Goal: Task Accomplishment & Management: Use online tool/utility

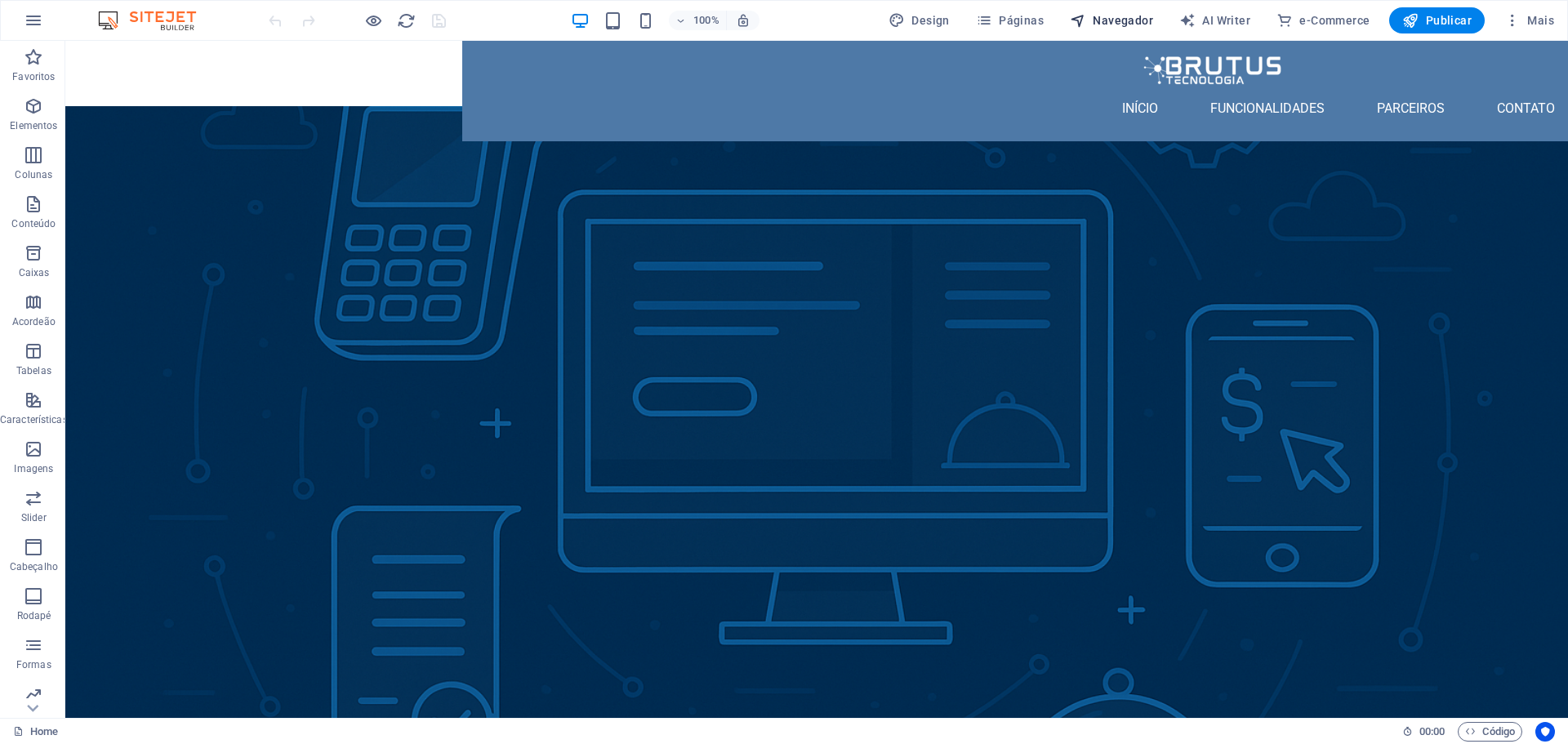
click at [1103, 17] on span "Navegador" at bounding box center [1111, 20] width 84 height 17
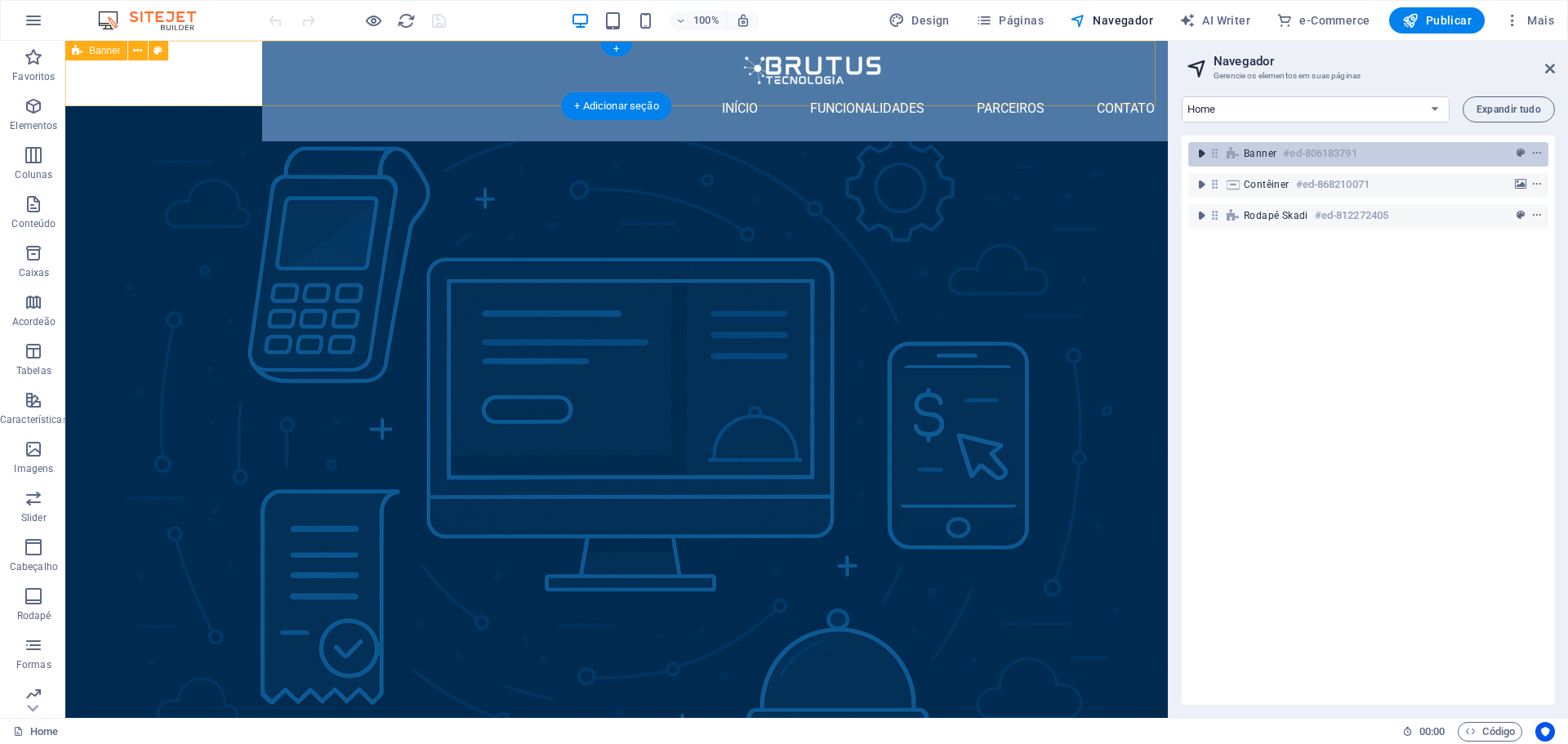
click at [1200, 152] on icon "toggle-expand" at bounding box center [1201, 153] width 17 height 17
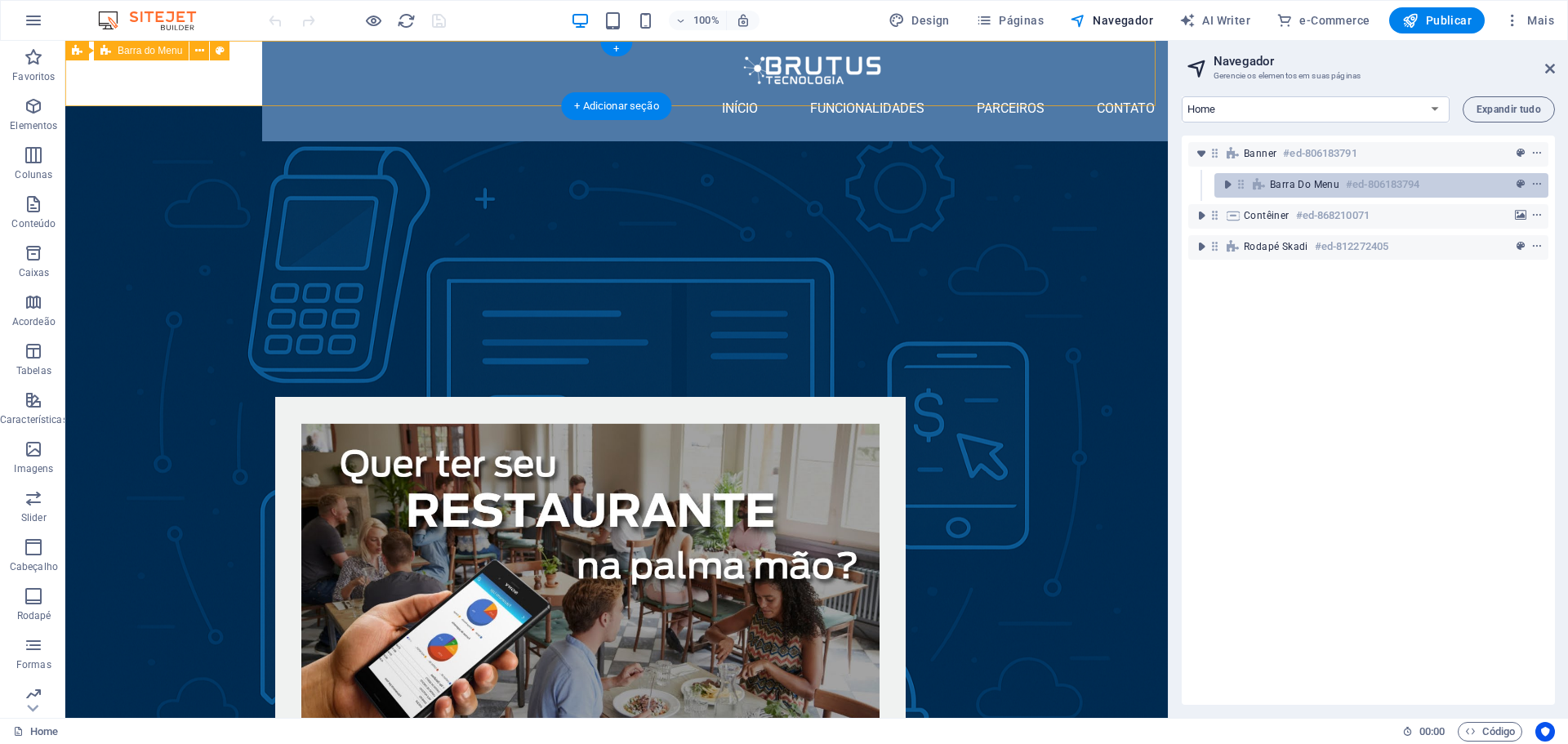
click at [1323, 187] on span "Barra do Menu" at bounding box center [1304, 185] width 70 height 13
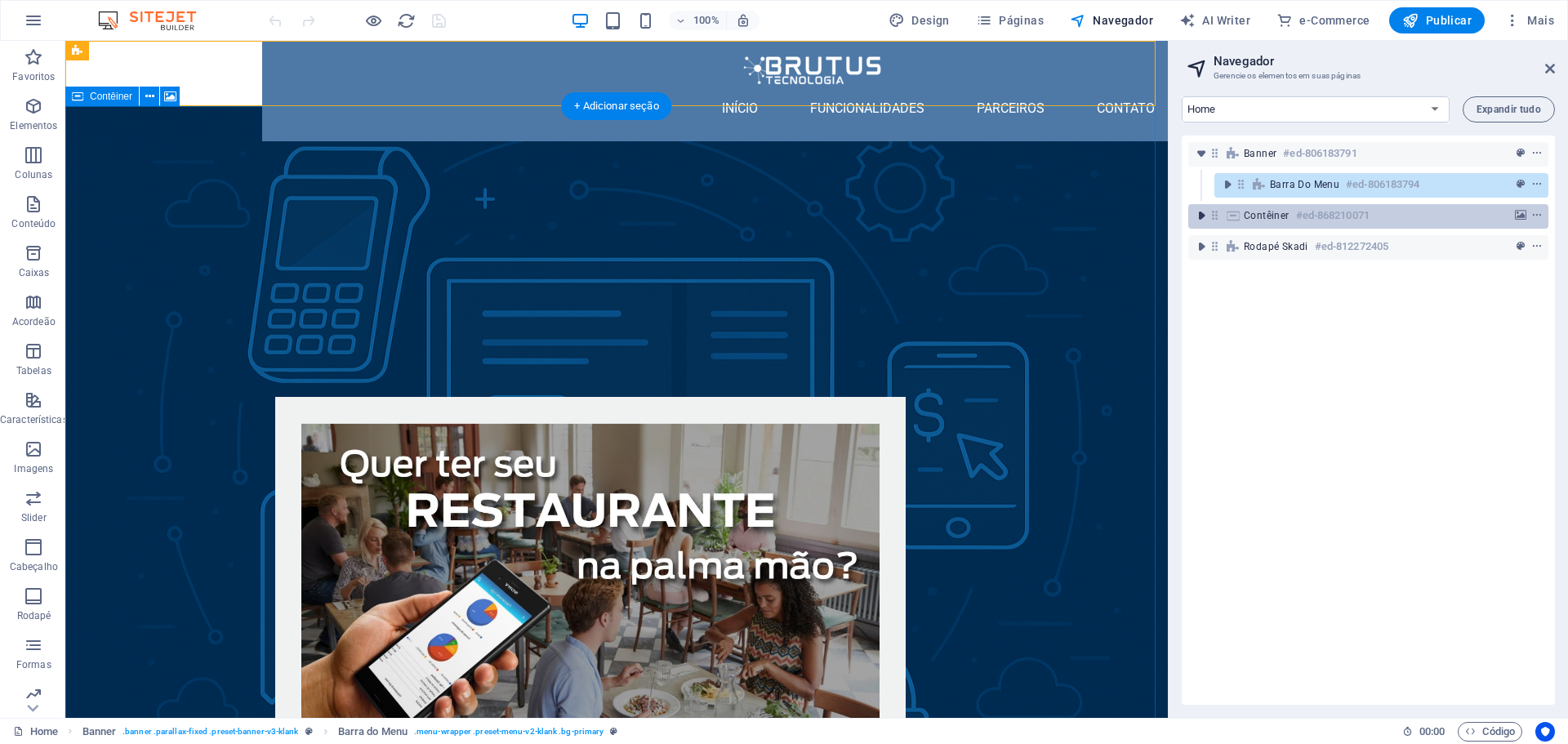
click at [1197, 211] on icon "toggle-expand" at bounding box center [1201, 216] width 17 height 17
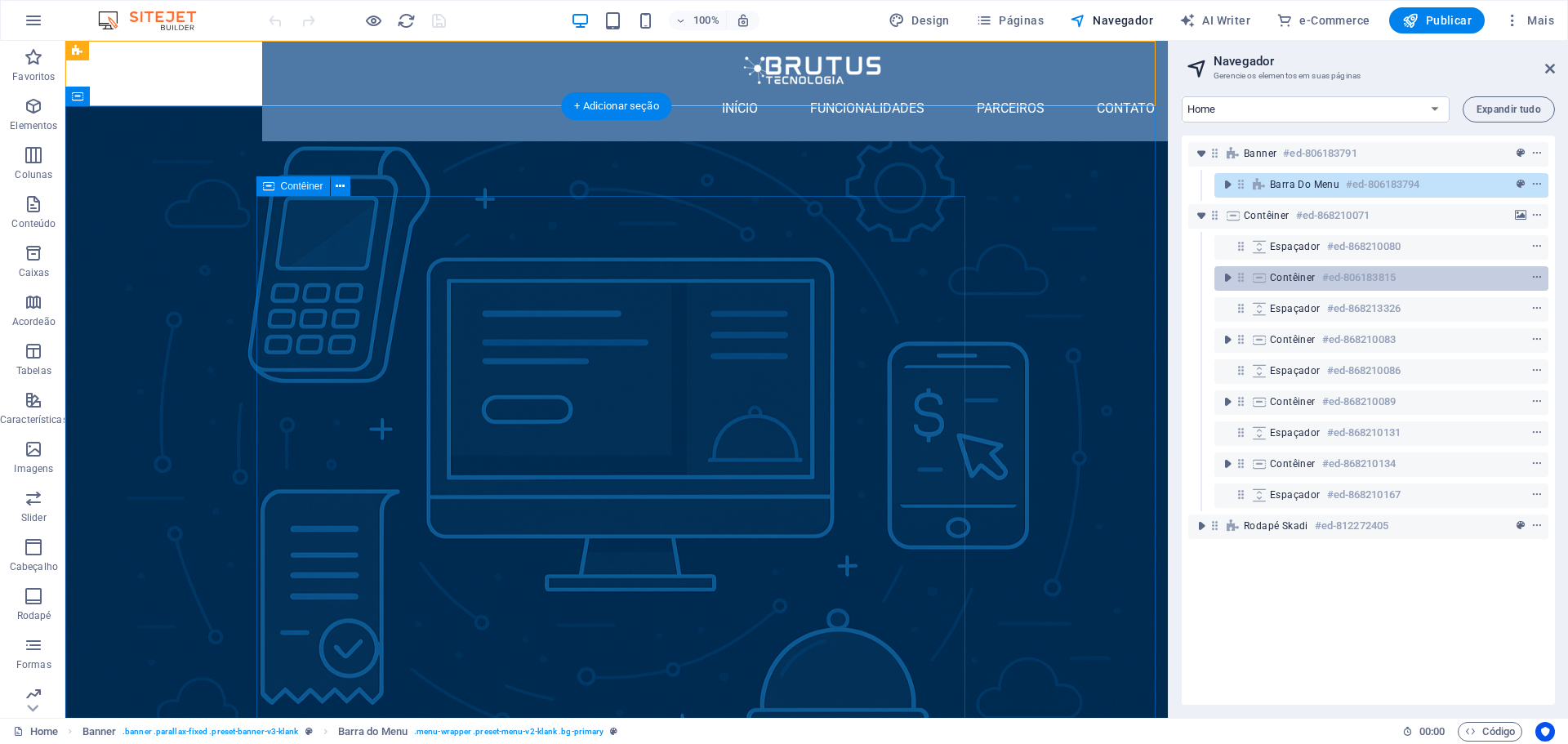
click at [1327, 273] on h6 "#ed-806183815" at bounding box center [1359, 277] width 73 height 19
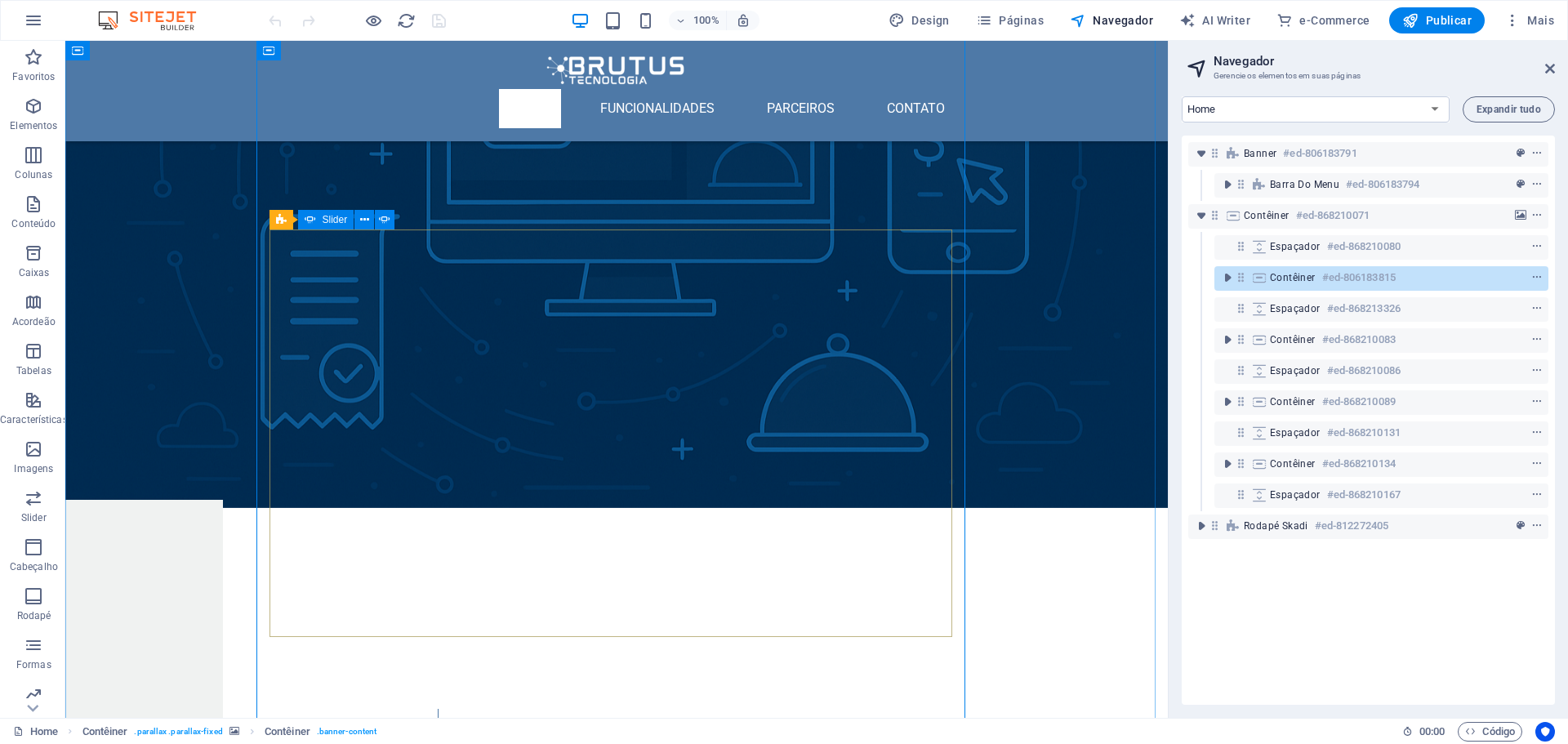
scroll to position [492, 0]
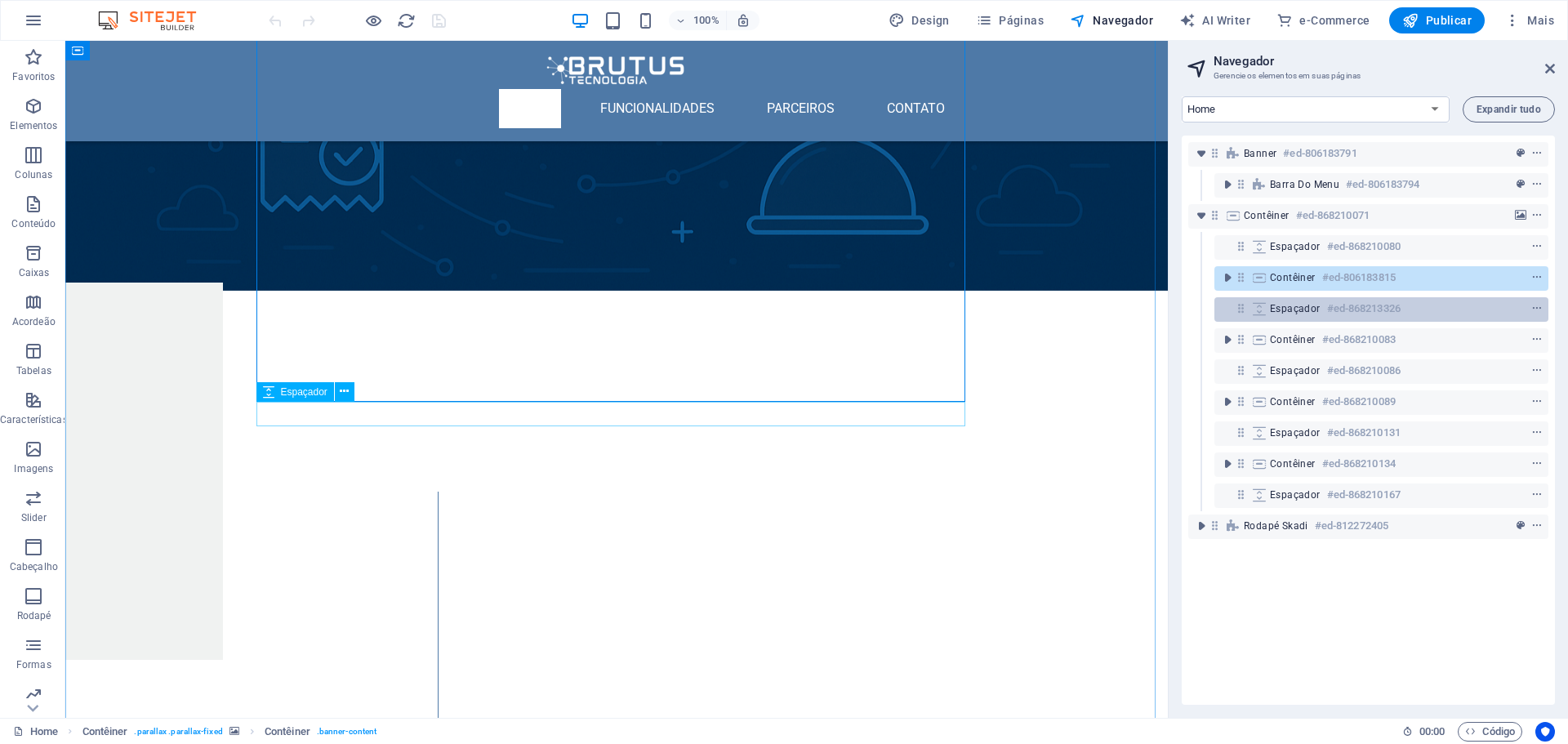
click at [1291, 313] on span "Espaçador" at bounding box center [1294, 309] width 51 height 13
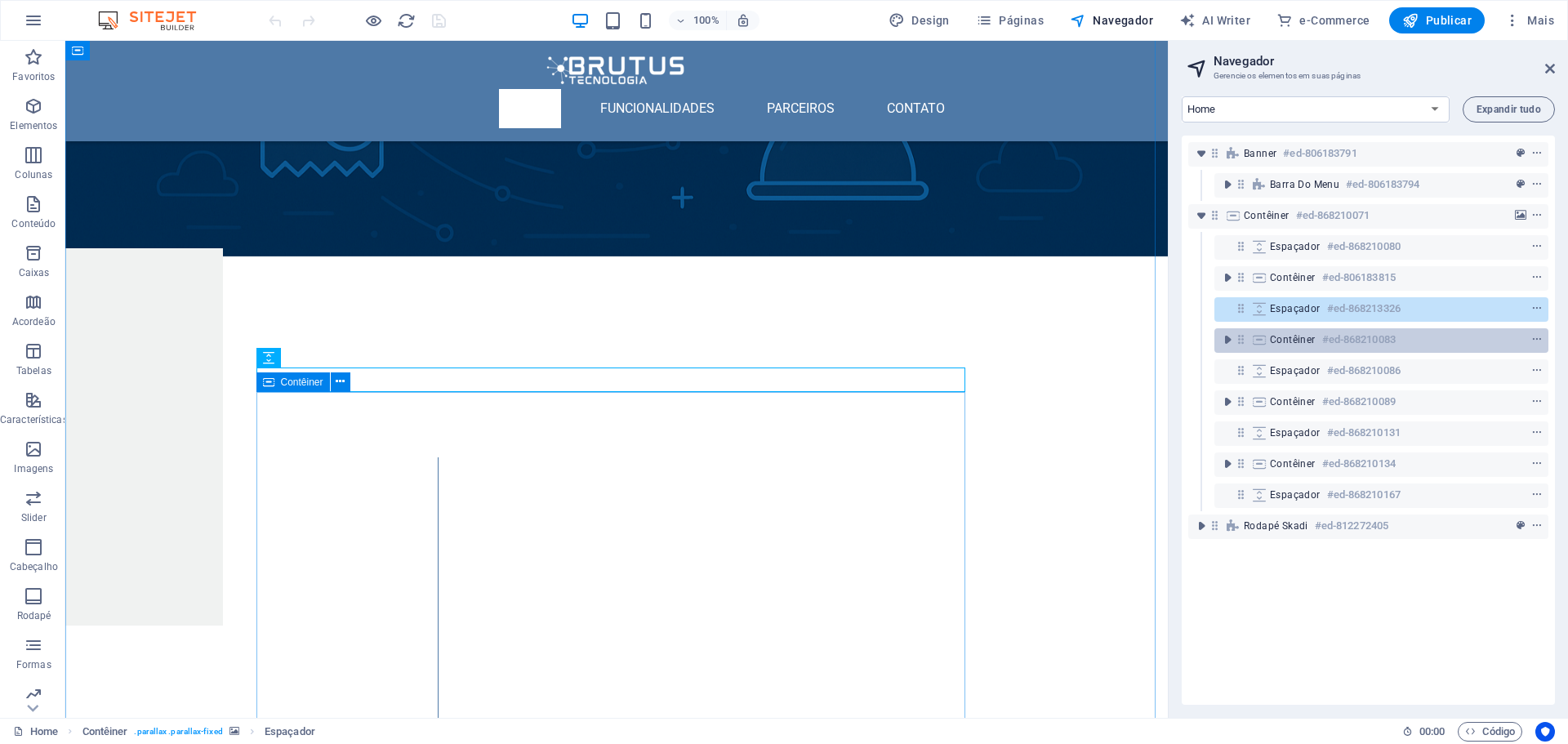
click at [1279, 334] on span "Contêiner" at bounding box center [1292, 340] width 46 height 13
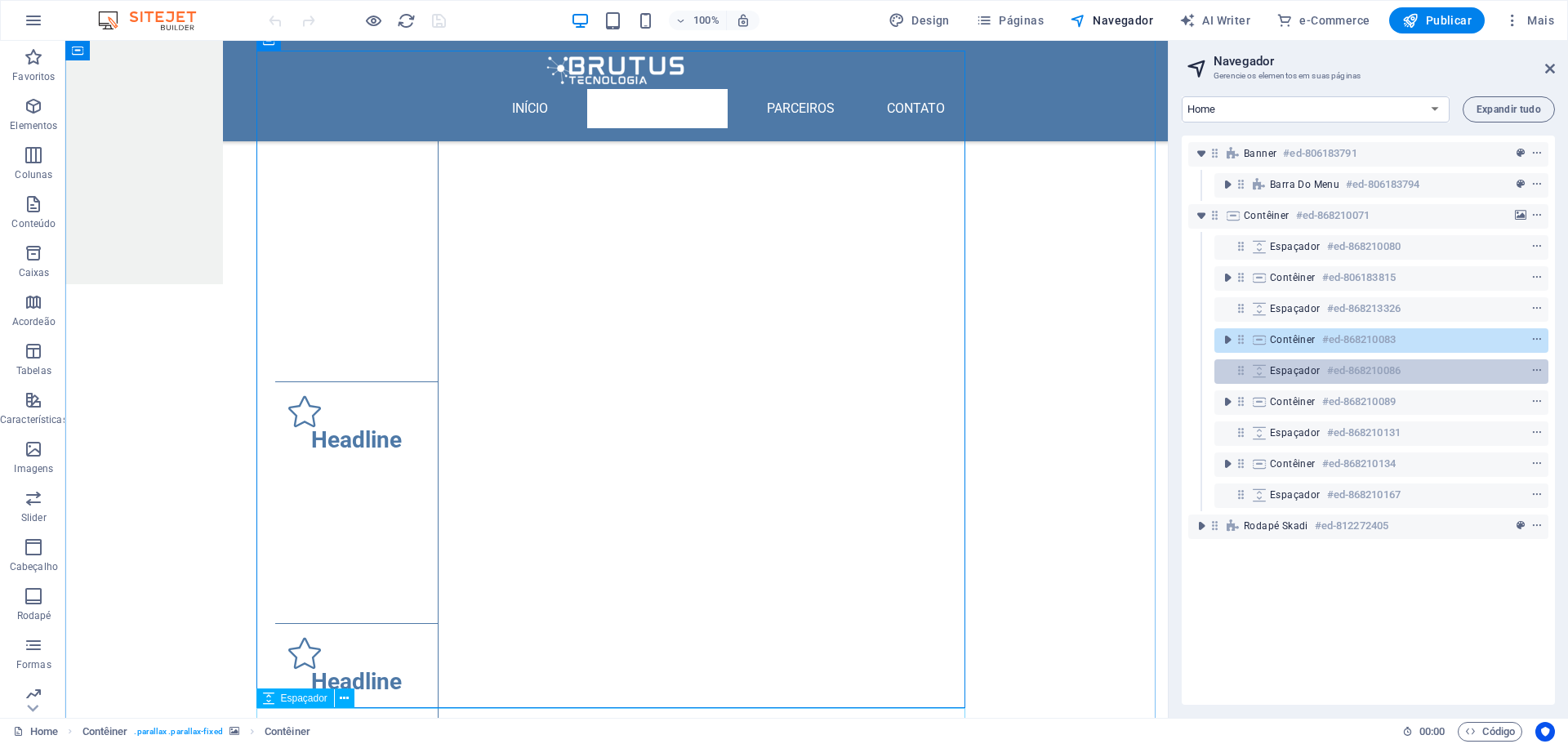
click at [1295, 365] on span "Espaçador" at bounding box center [1294, 370] width 51 height 13
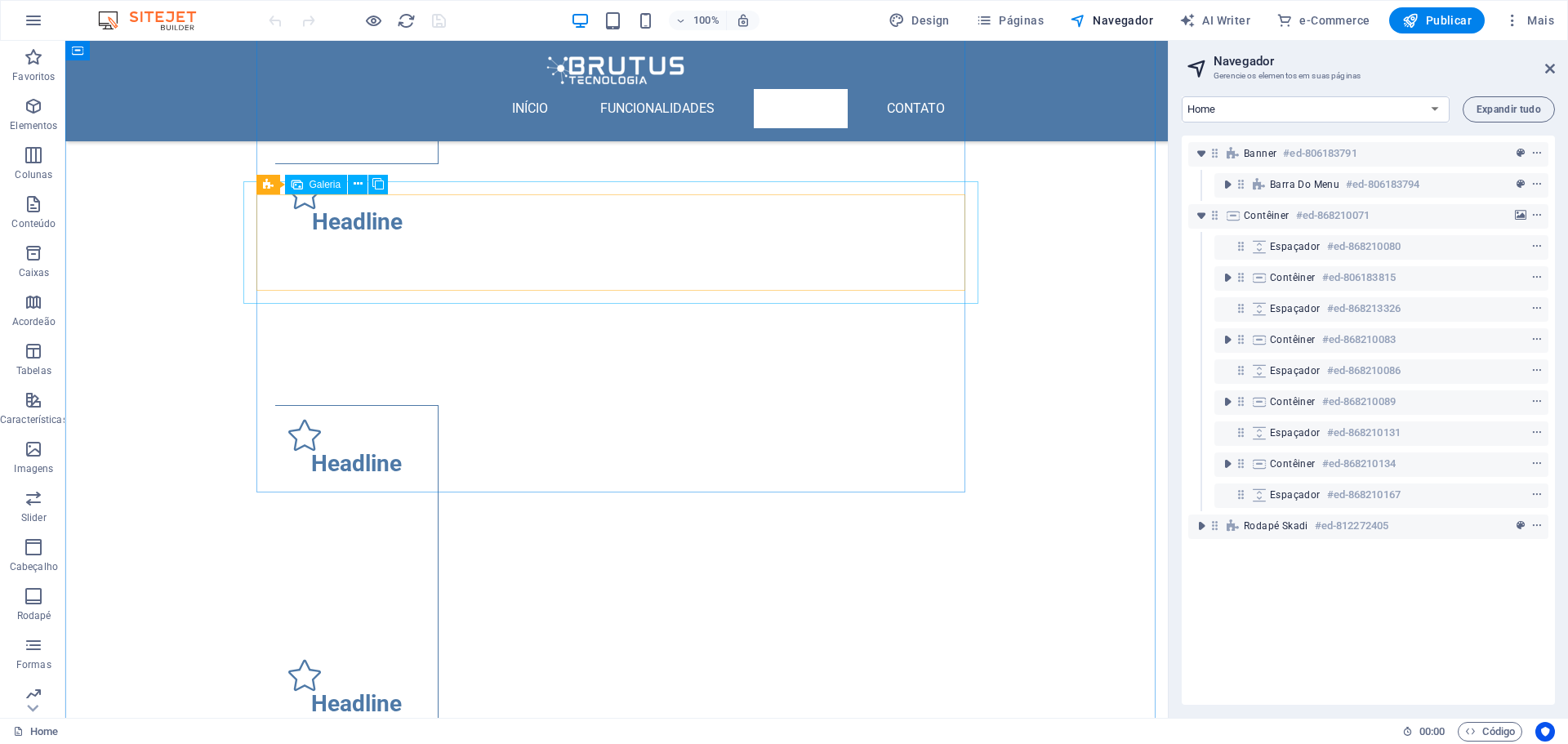
scroll to position [1536, 0]
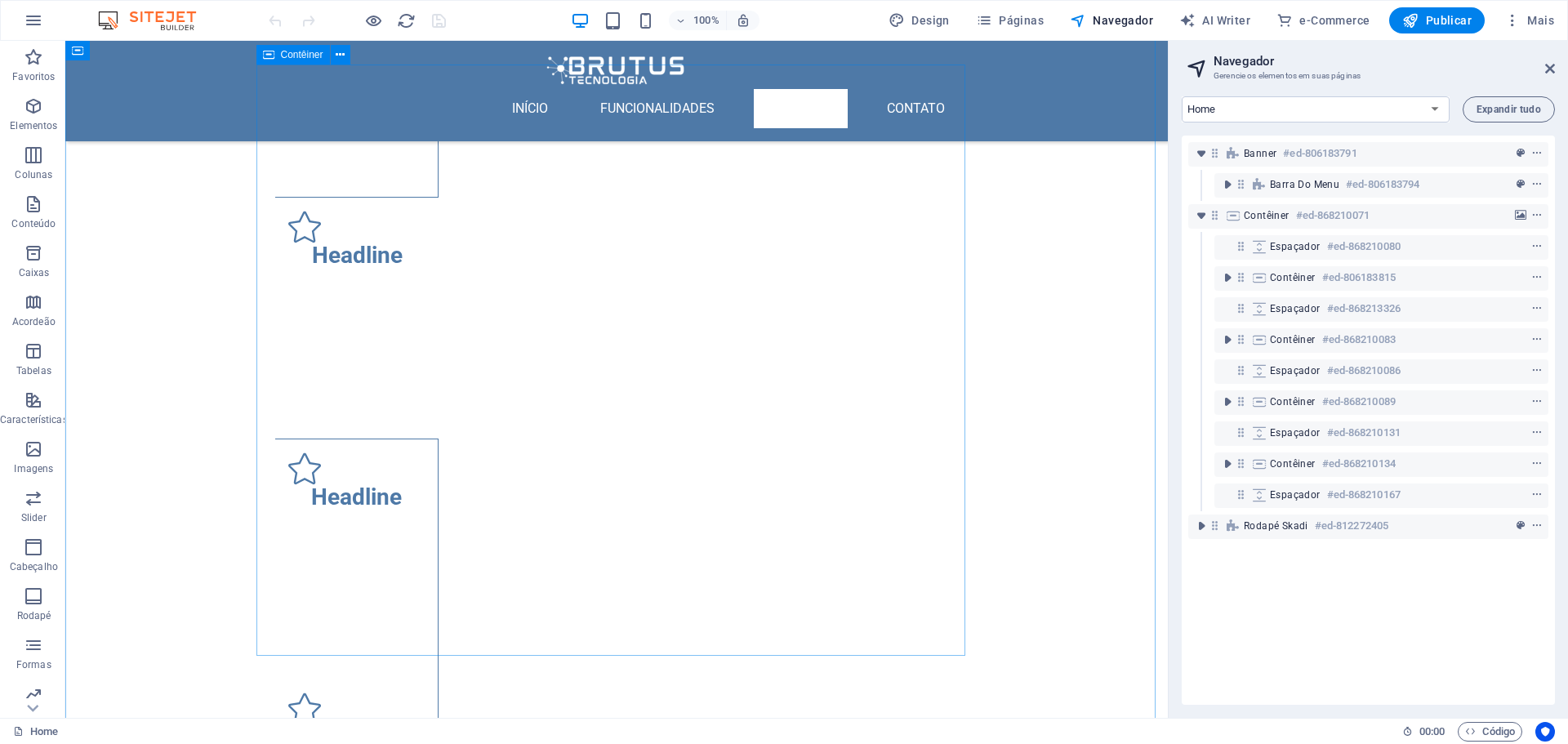
click at [1231, 406] on icon "toggle-expand" at bounding box center [1227, 401] width 17 height 17
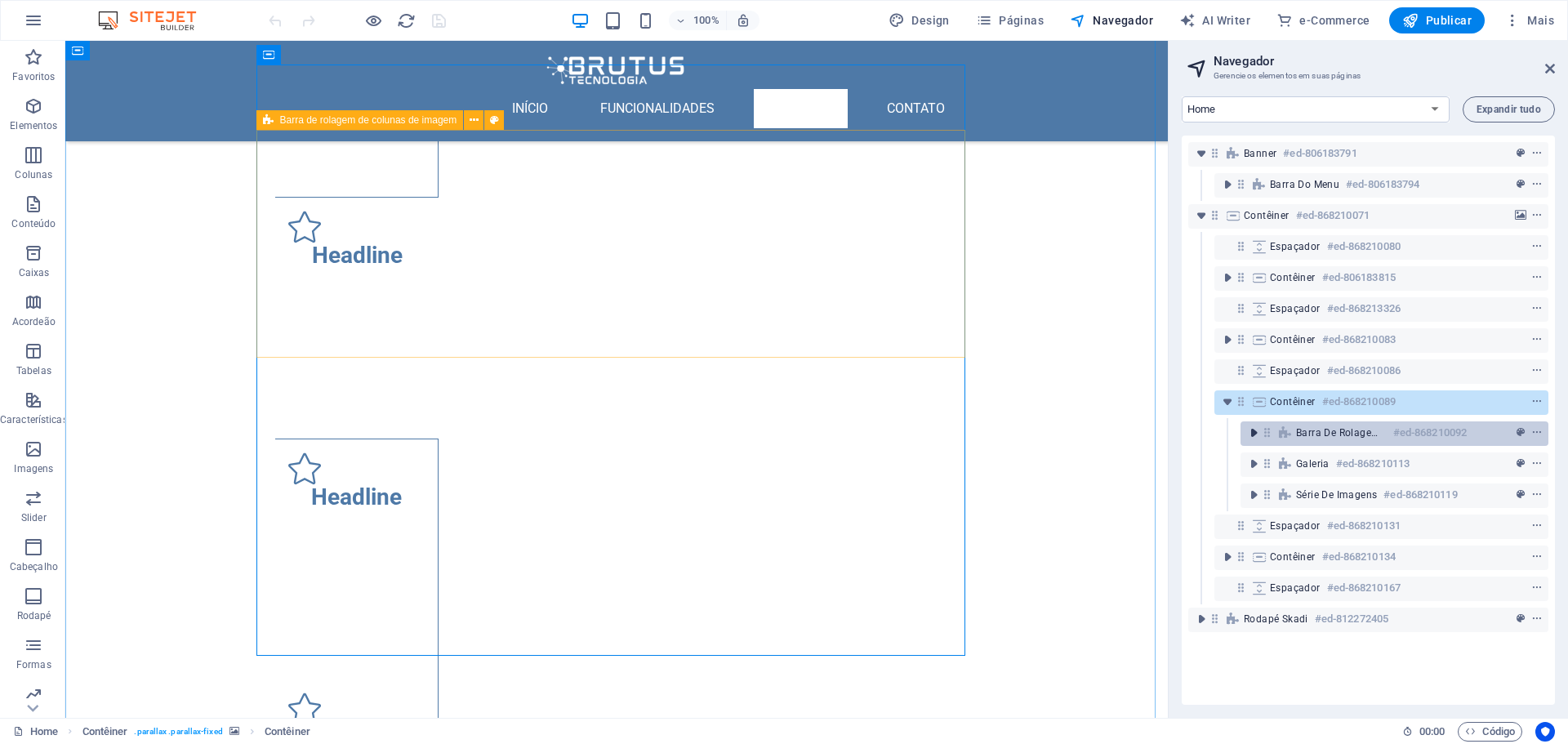
click at [1258, 436] on icon "toggle-expand" at bounding box center [1254, 433] width 17 height 17
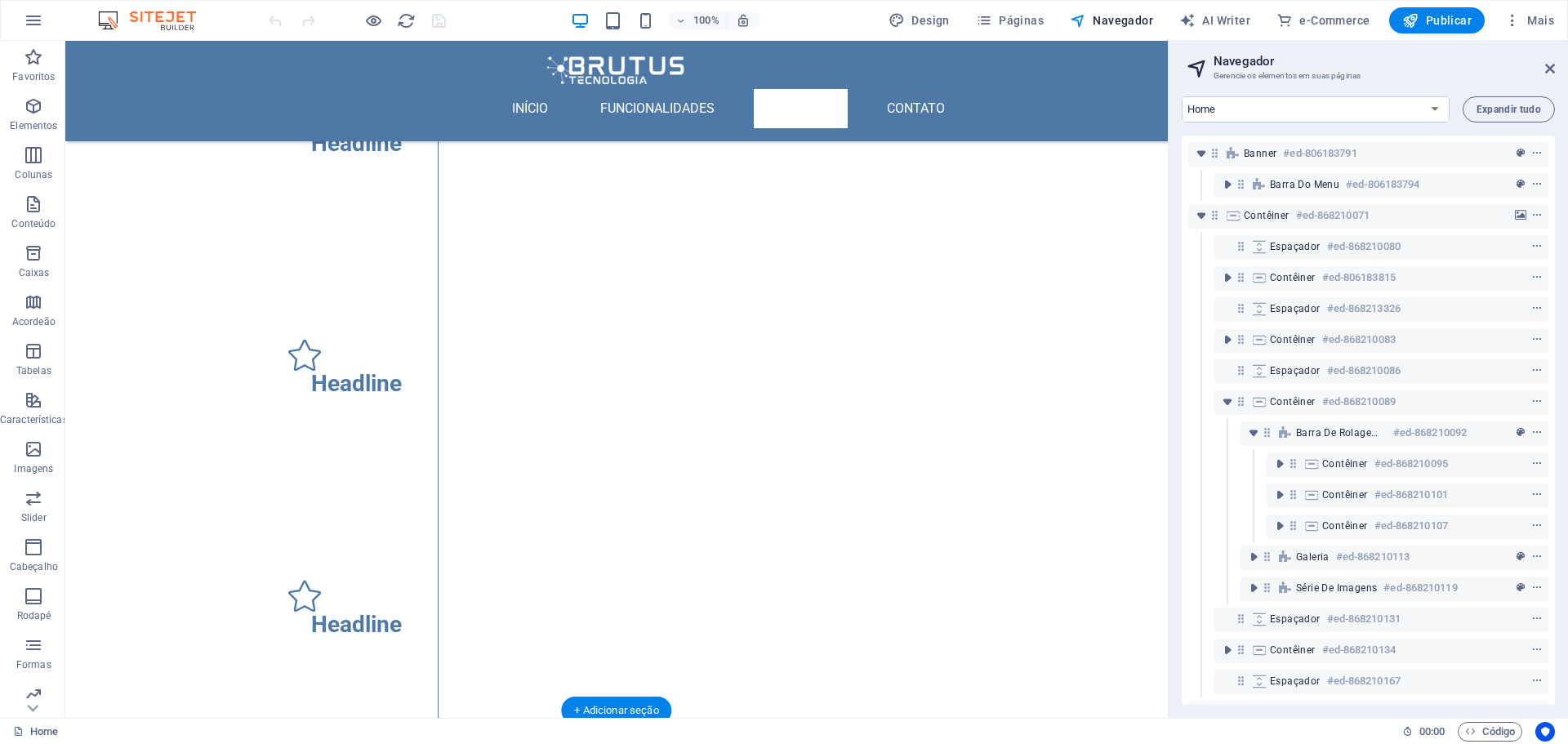
scroll to position [2025, 0]
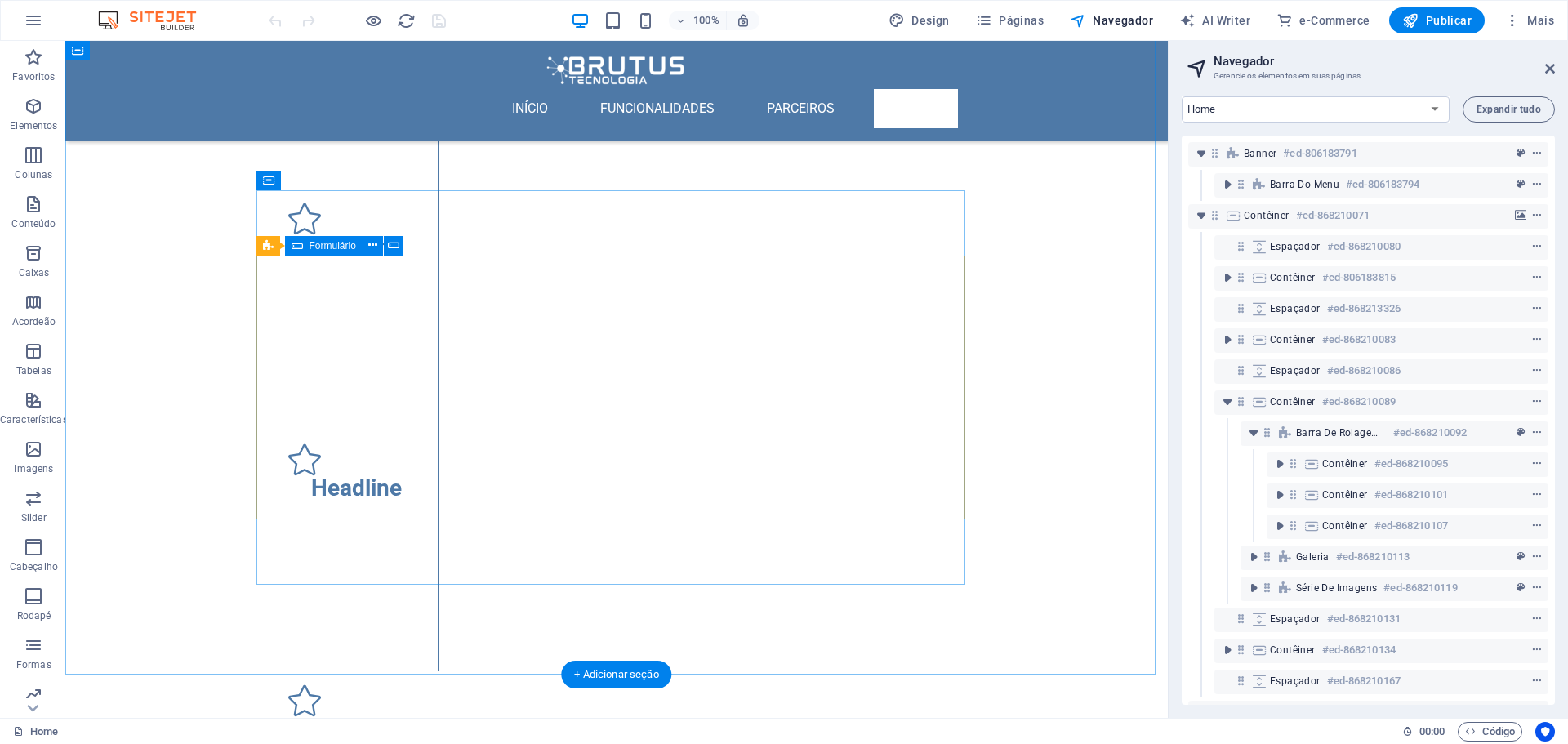
drag, startPoint x: 1161, startPoint y: 471, endPoint x: 1313, endPoint y: 531, distance: 163.4
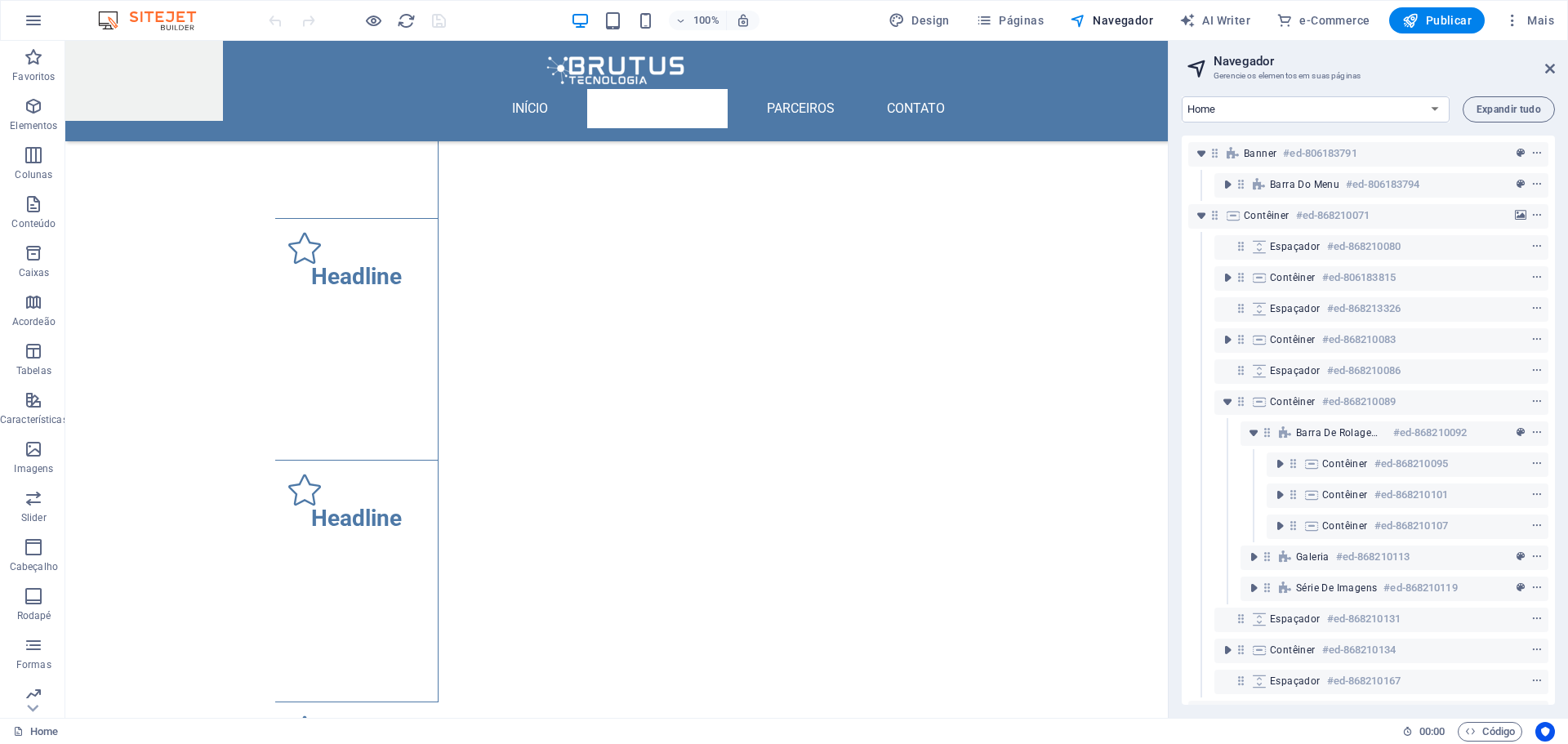
scroll to position [944, 0]
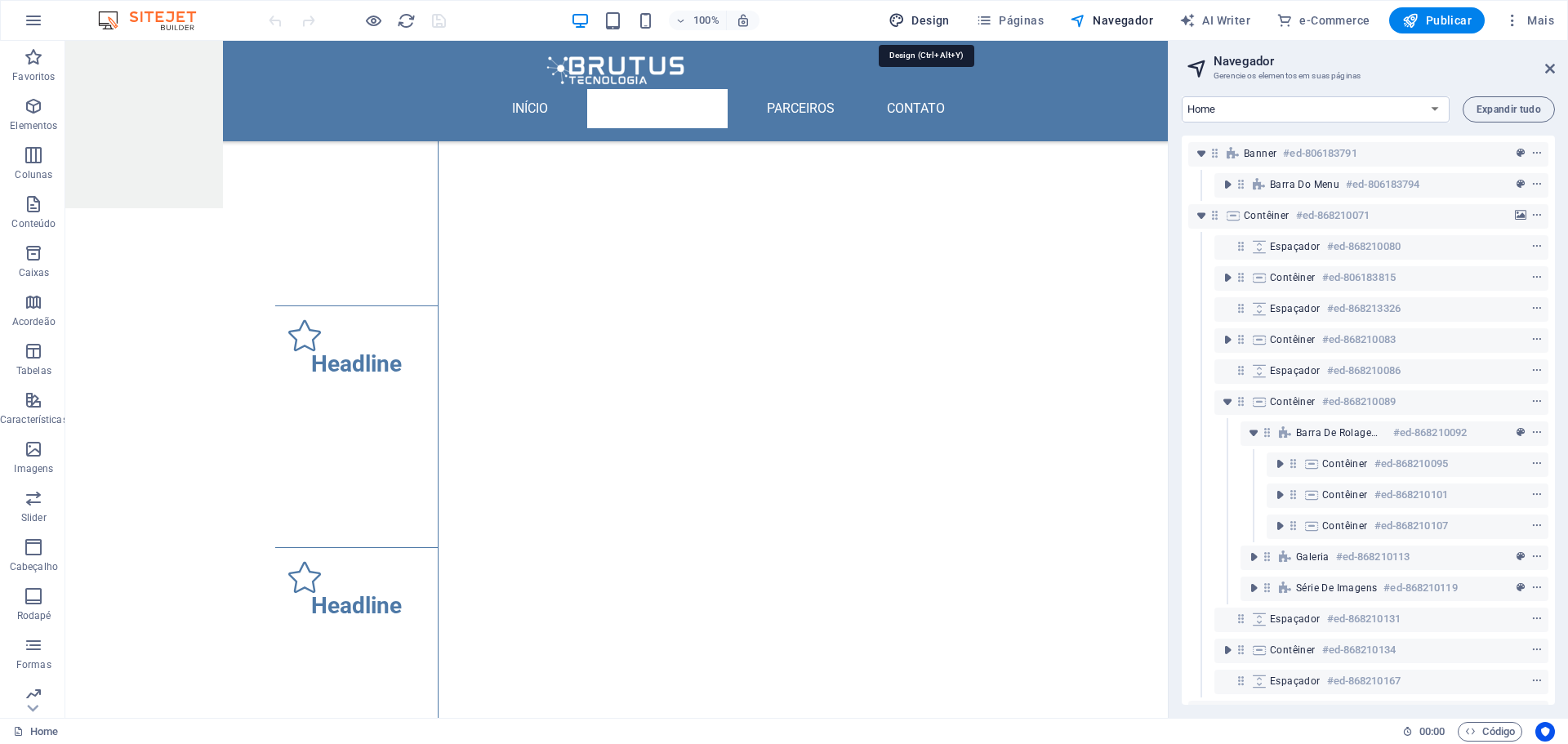
drag, startPoint x: 908, startPoint y: 11, endPoint x: 880, endPoint y: 44, distance: 43.3
click at [908, 11] on button "Design" at bounding box center [919, 20] width 74 height 26
select select "px"
select select "400"
select select "px"
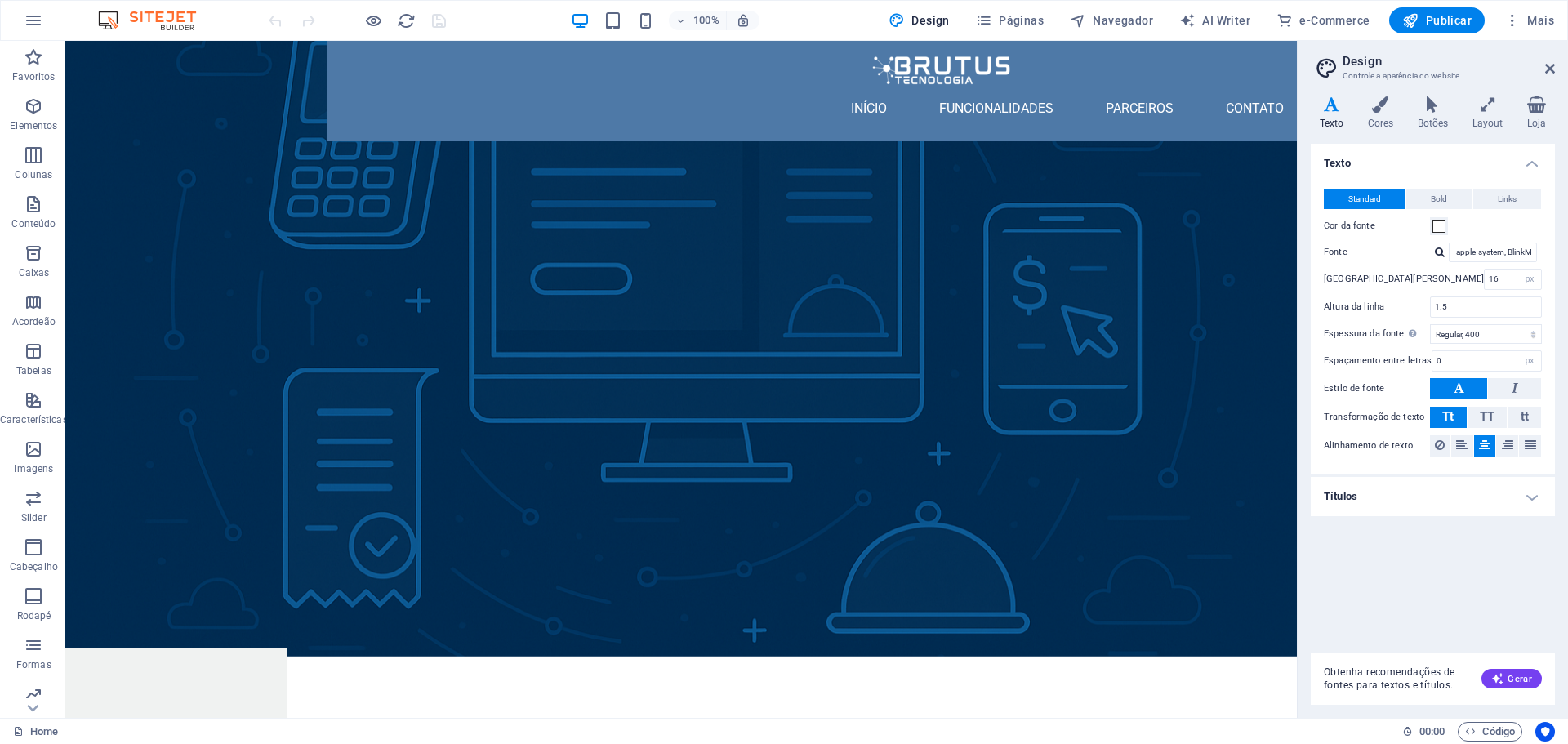
scroll to position [0, 0]
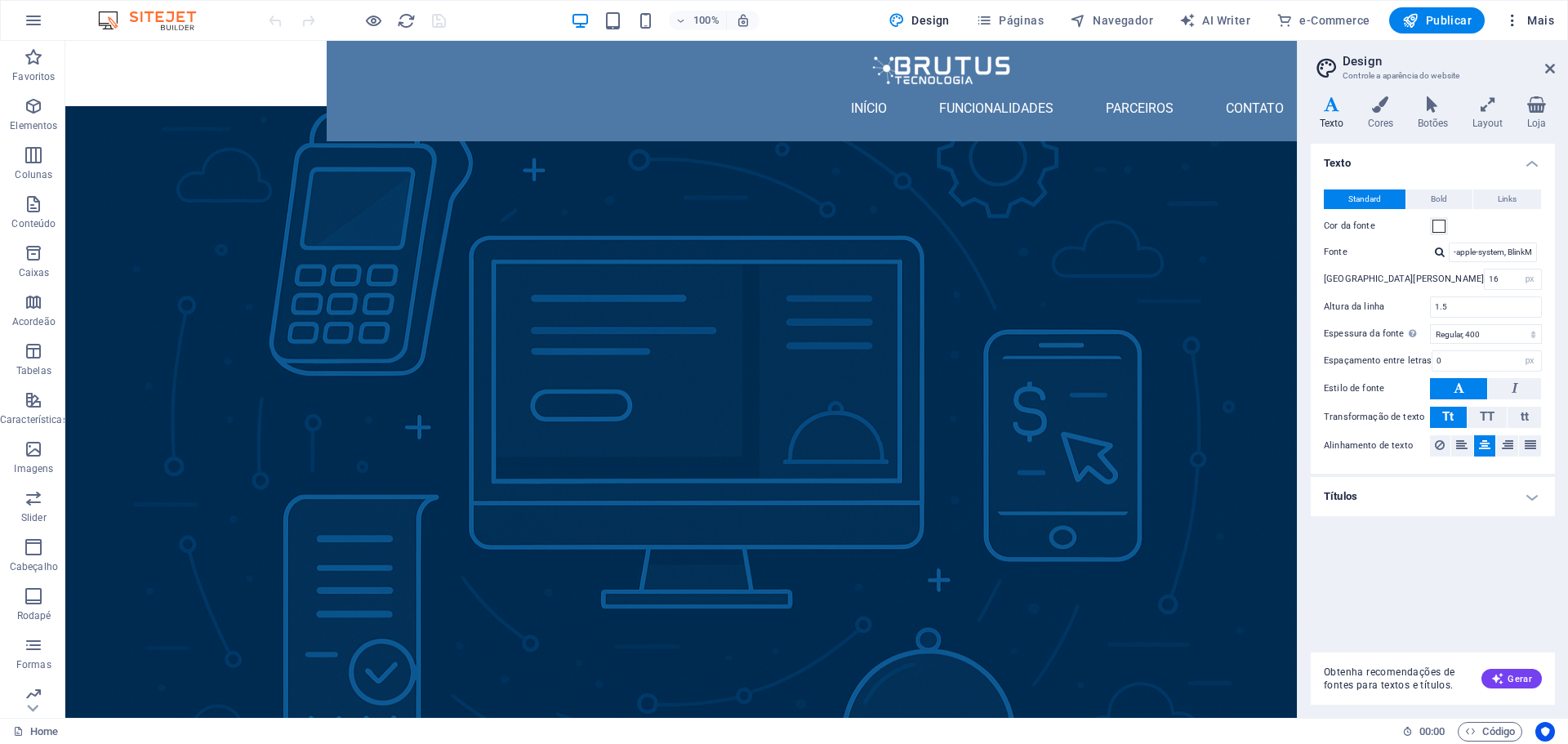
click at [1531, 17] on span "Mais" at bounding box center [1529, 20] width 50 height 17
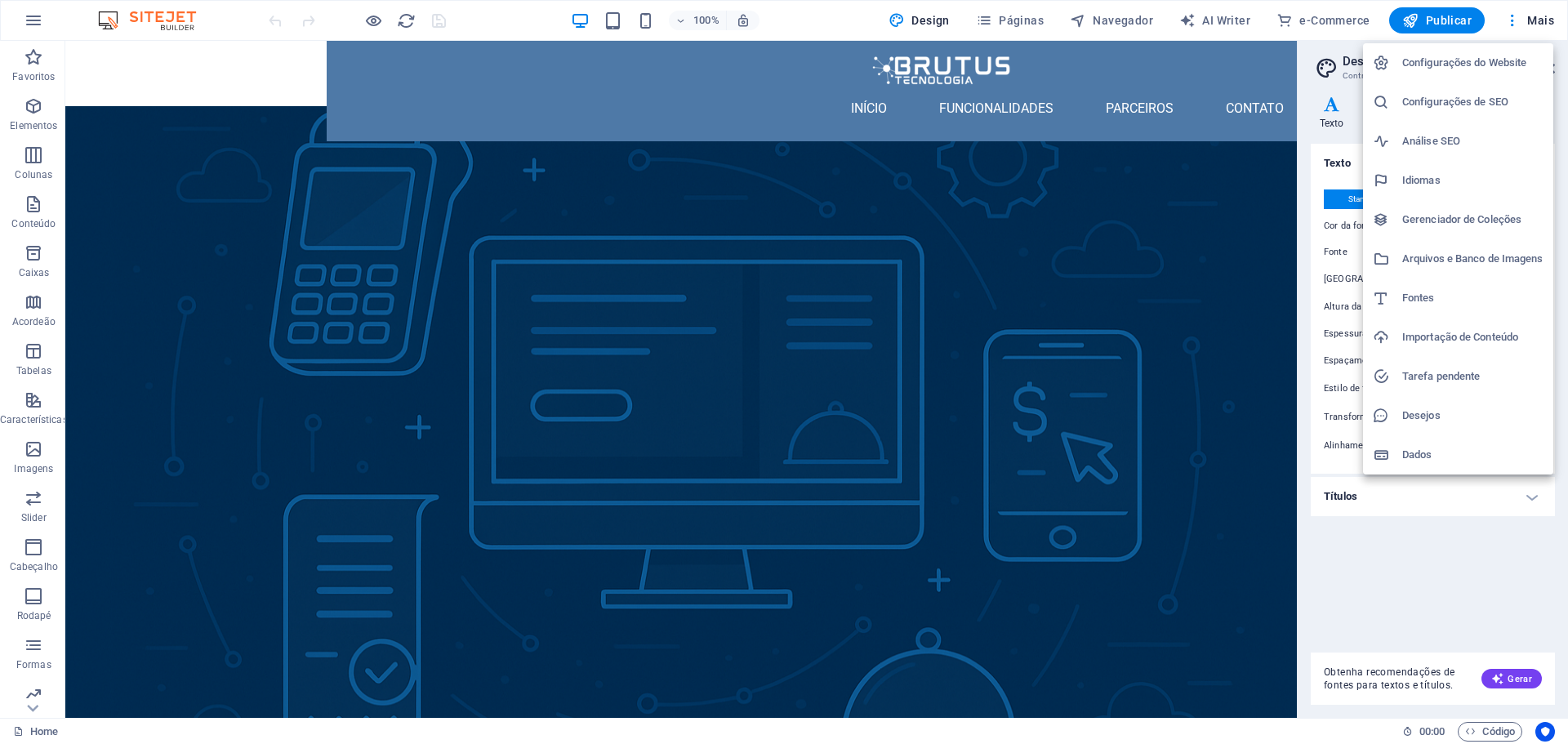
click at [26, 26] on div at bounding box center [784, 372] width 1568 height 744
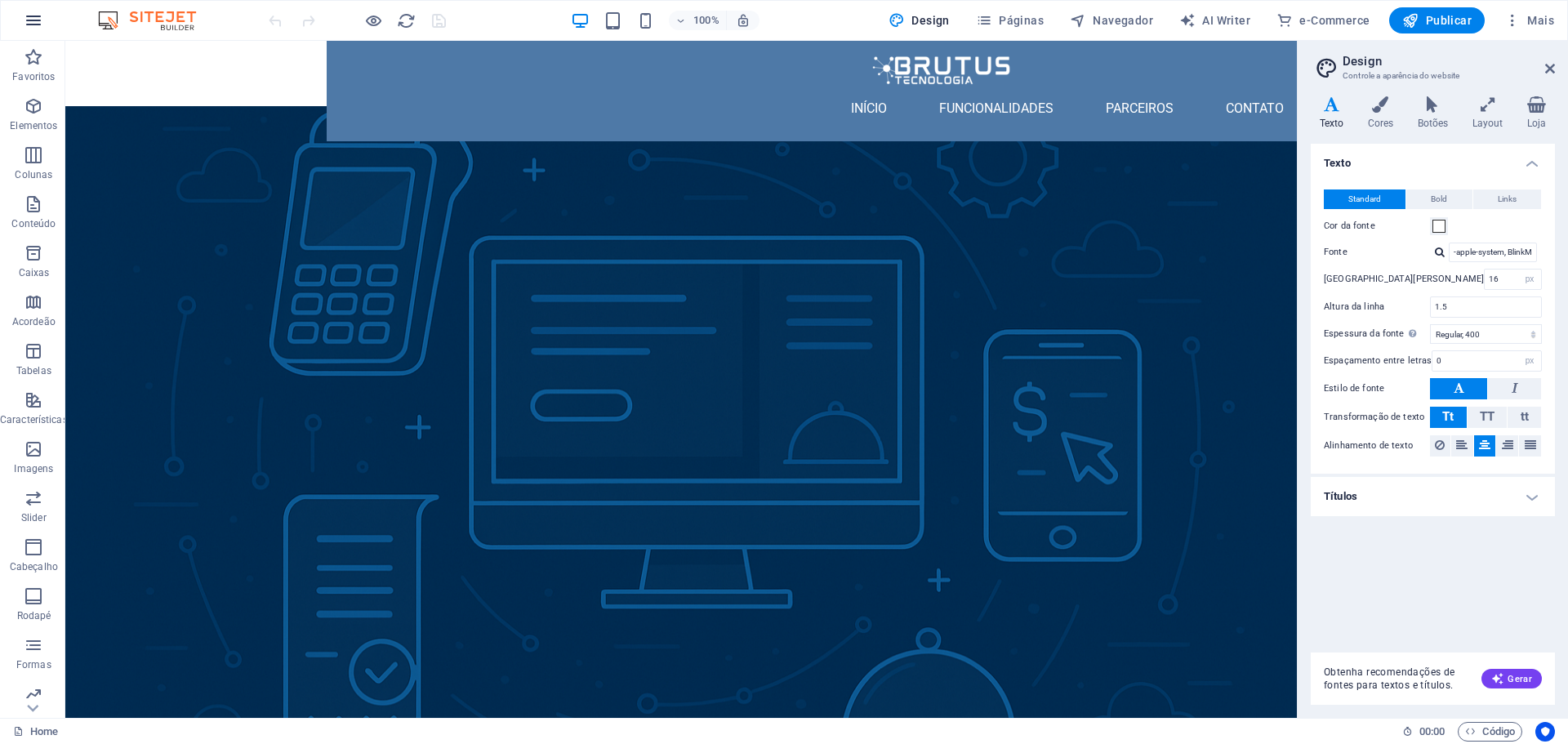
click at [26, 23] on icon "button" at bounding box center [33, 20] width 19 height 19
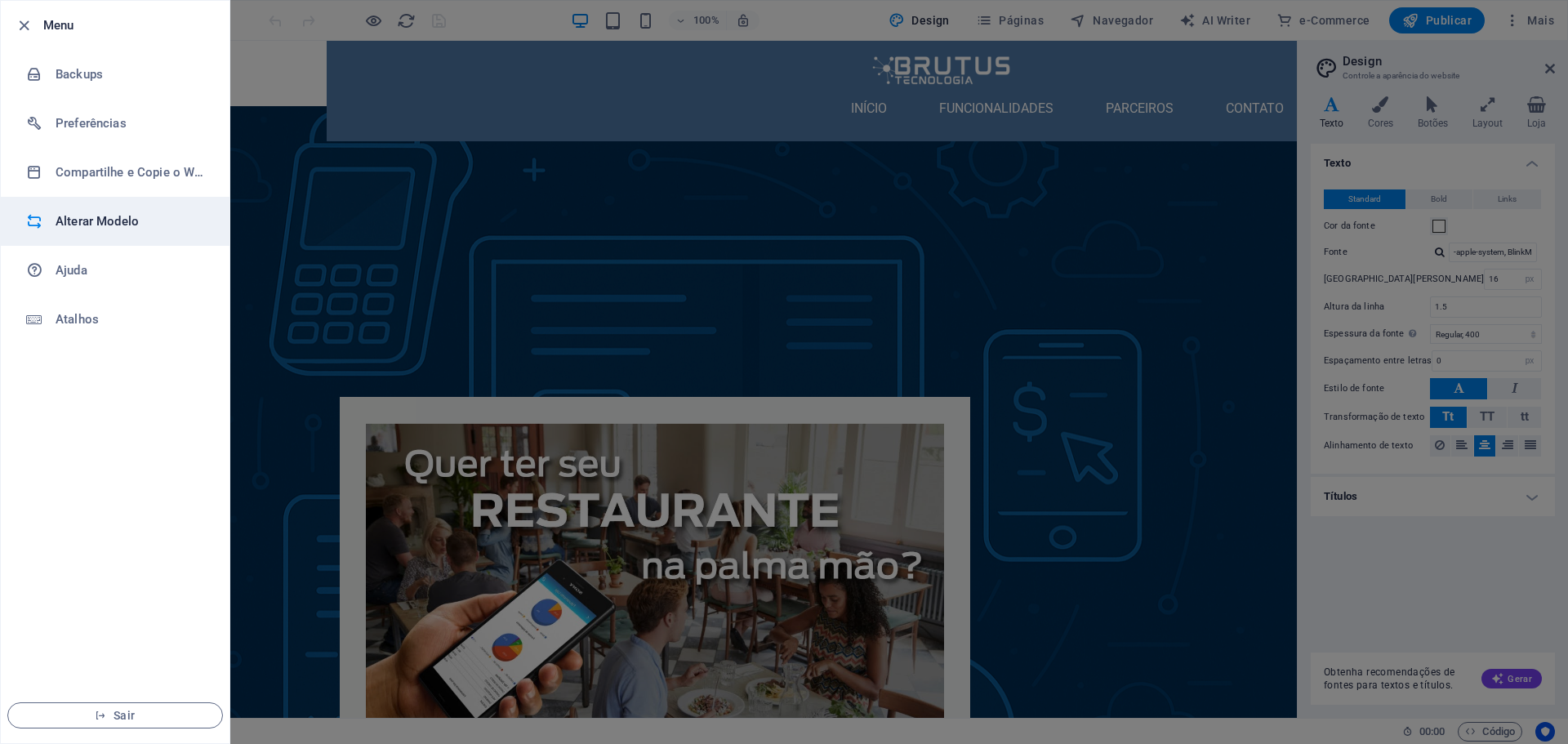
click at [95, 225] on h6 "Alterar Modelo" at bounding box center [130, 220] width 151 height 19
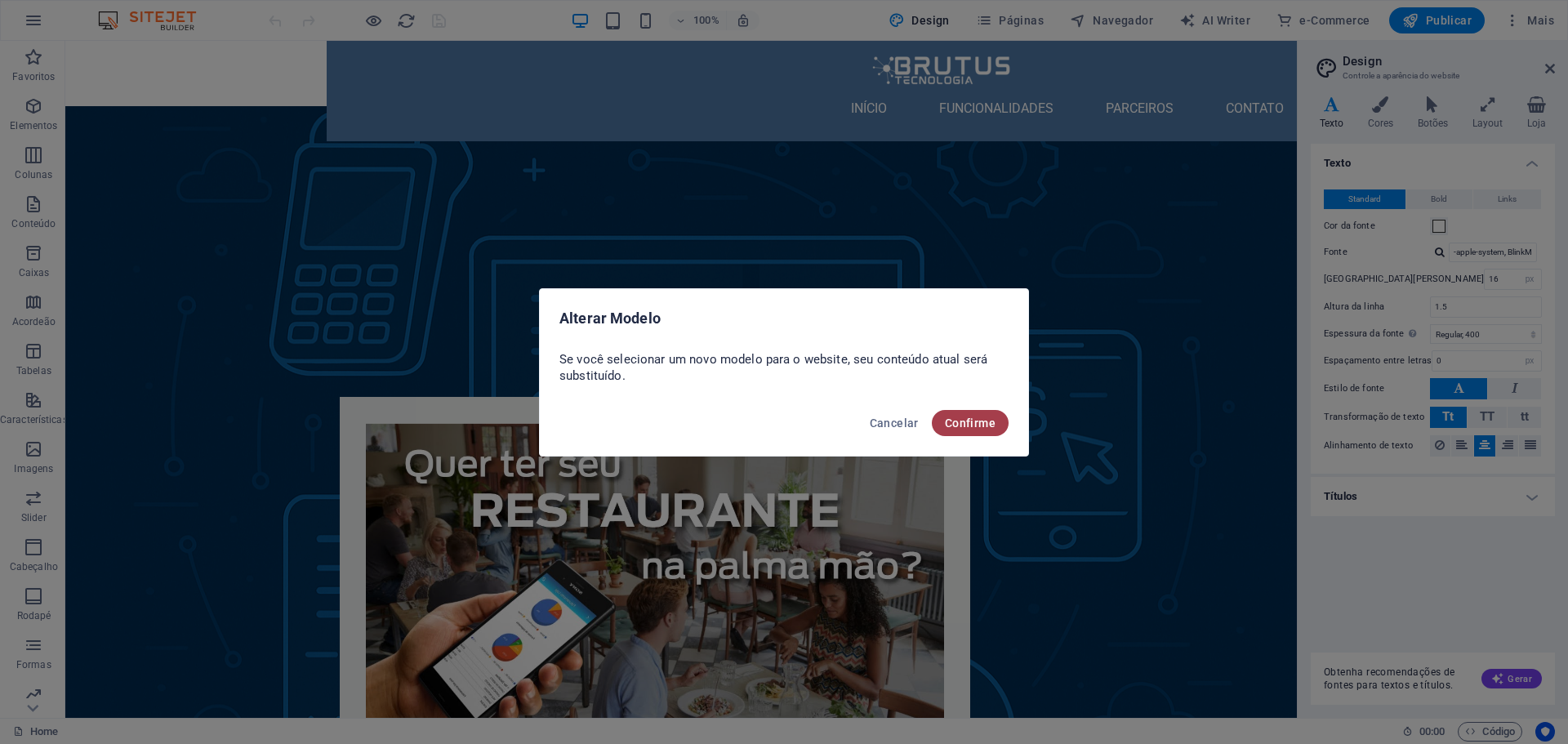
click at [970, 423] on span "Confirme" at bounding box center [969, 423] width 51 height 13
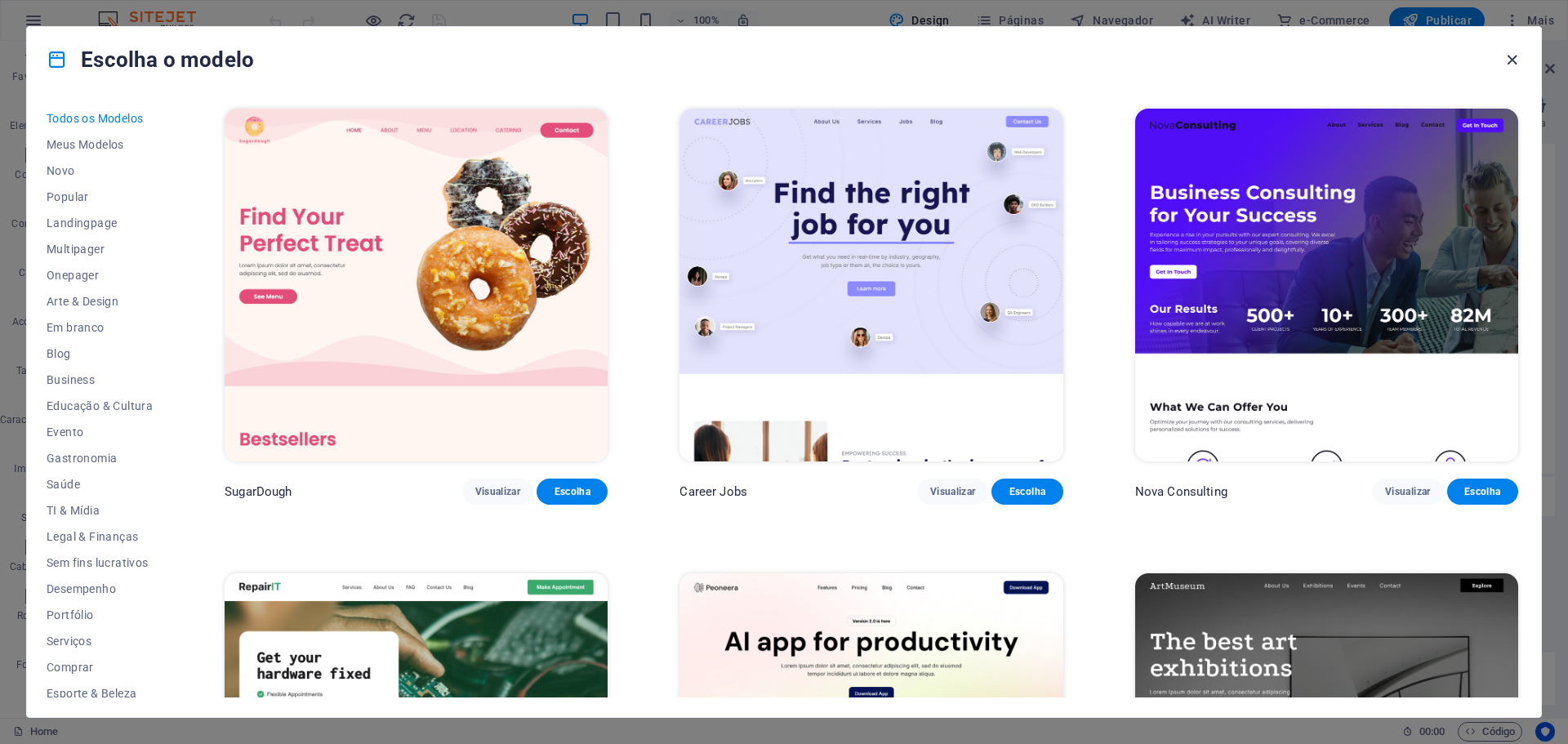
click at [1506, 53] on icon "button" at bounding box center [1512, 60] width 18 height 18
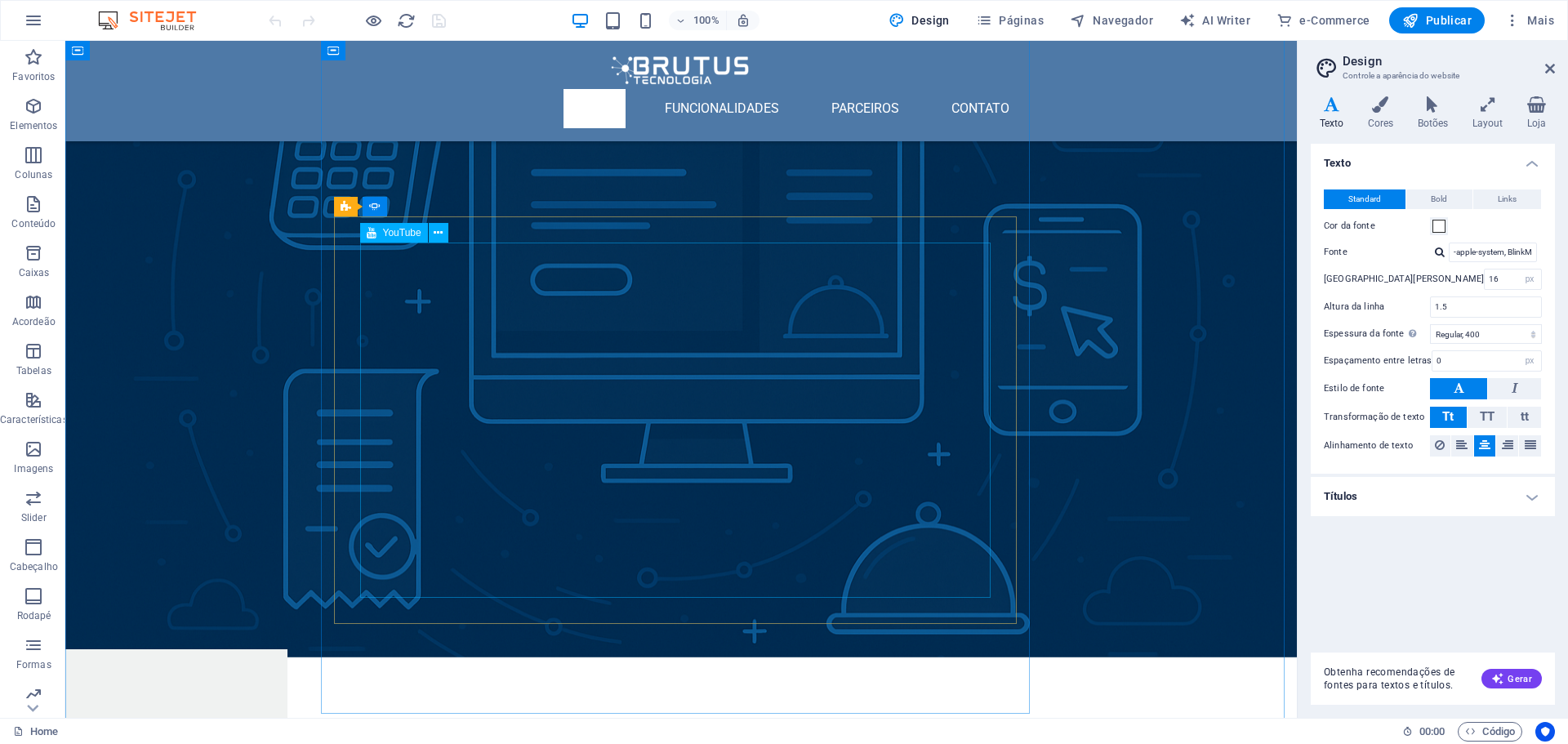
scroll to position [99, 0]
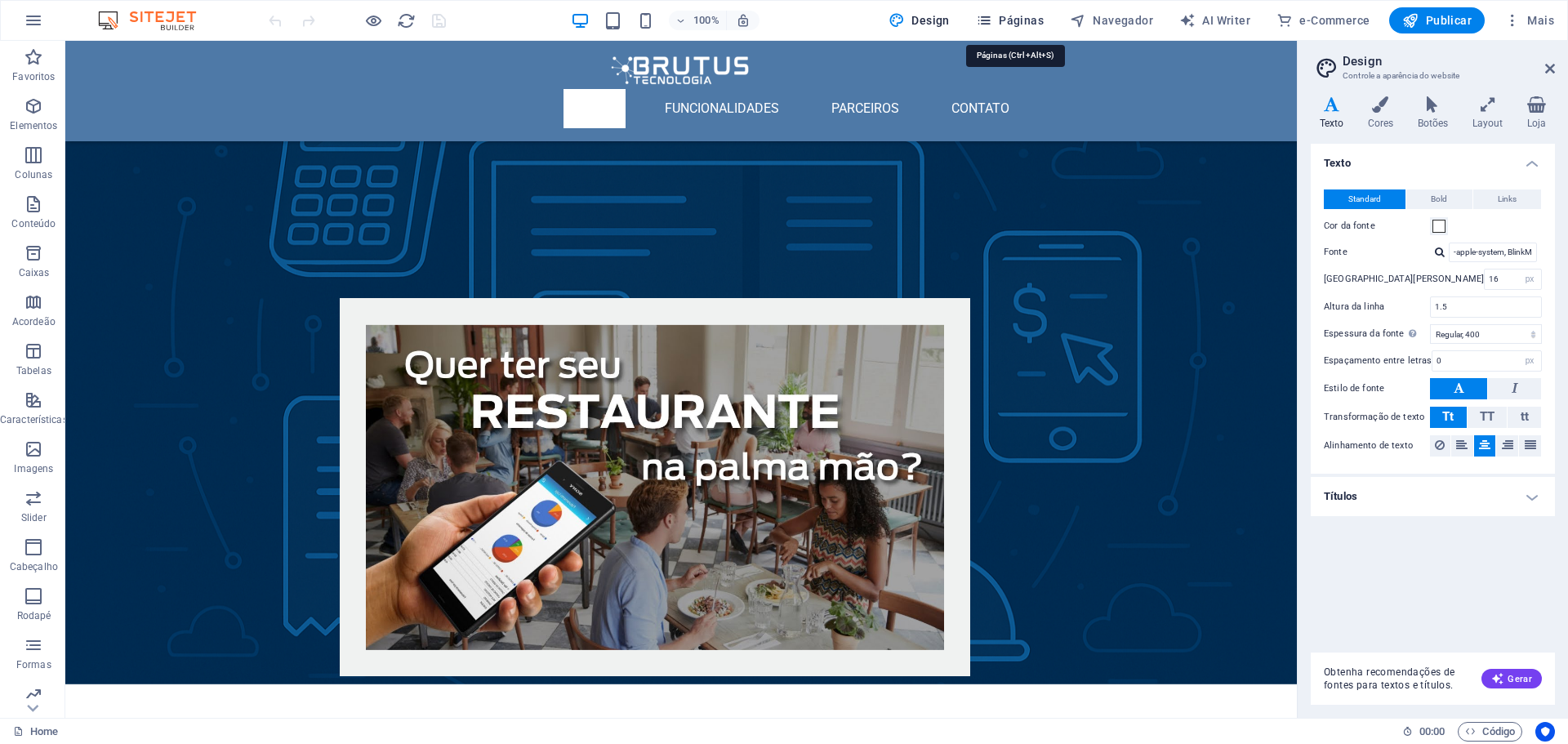
drag, startPoint x: 1105, startPoint y: 23, endPoint x: 1014, endPoint y: 10, distance: 91.9
click at [1014, 10] on div "Design Páginas Navegador AI Writer e-Commerce Publicar Mais" at bounding box center [1221, 20] width 679 height 26
click at [1010, 20] on span "Páginas" at bounding box center [1010, 20] width 68 height 17
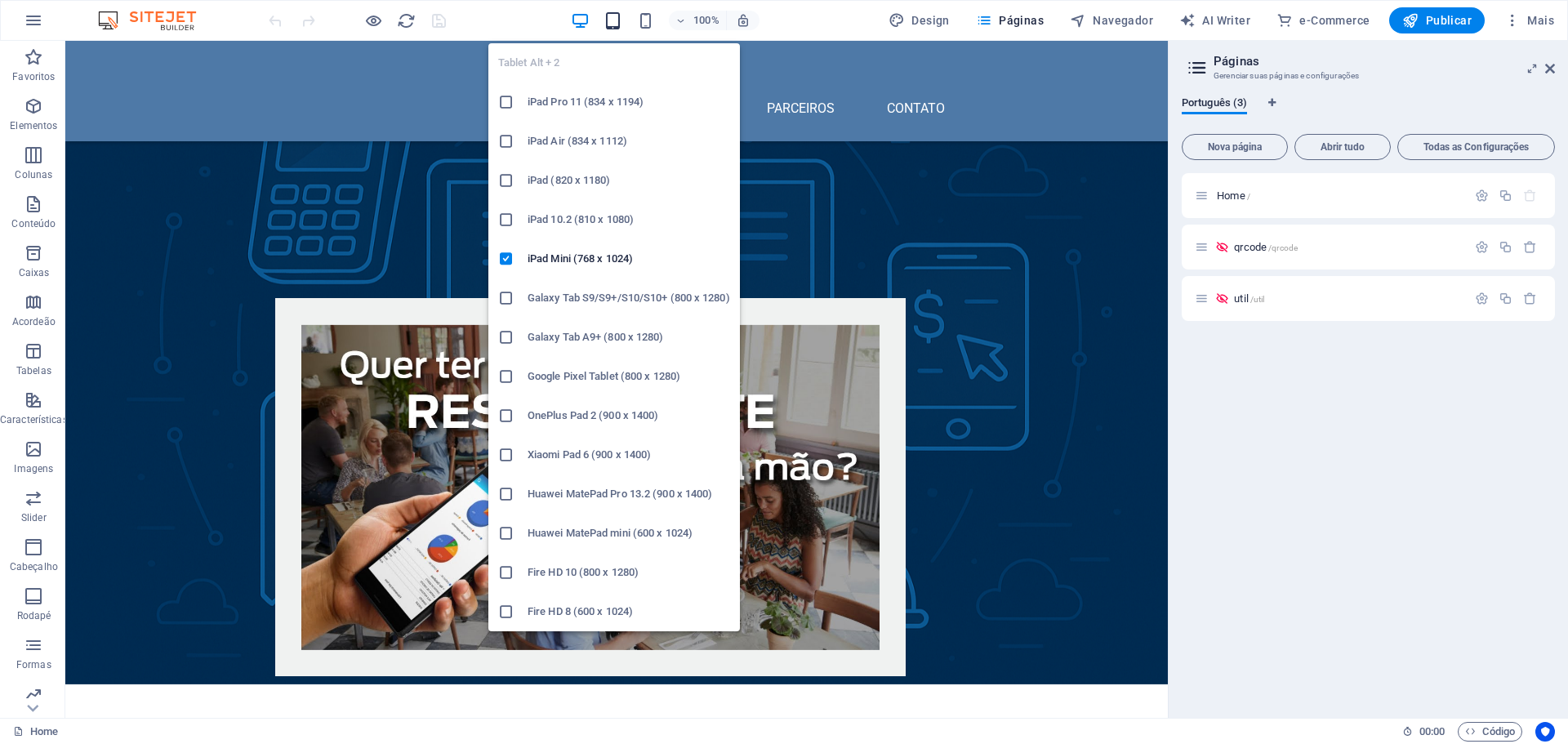
click at [607, 26] on icon "button" at bounding box center [613, 20] width 18 height 18
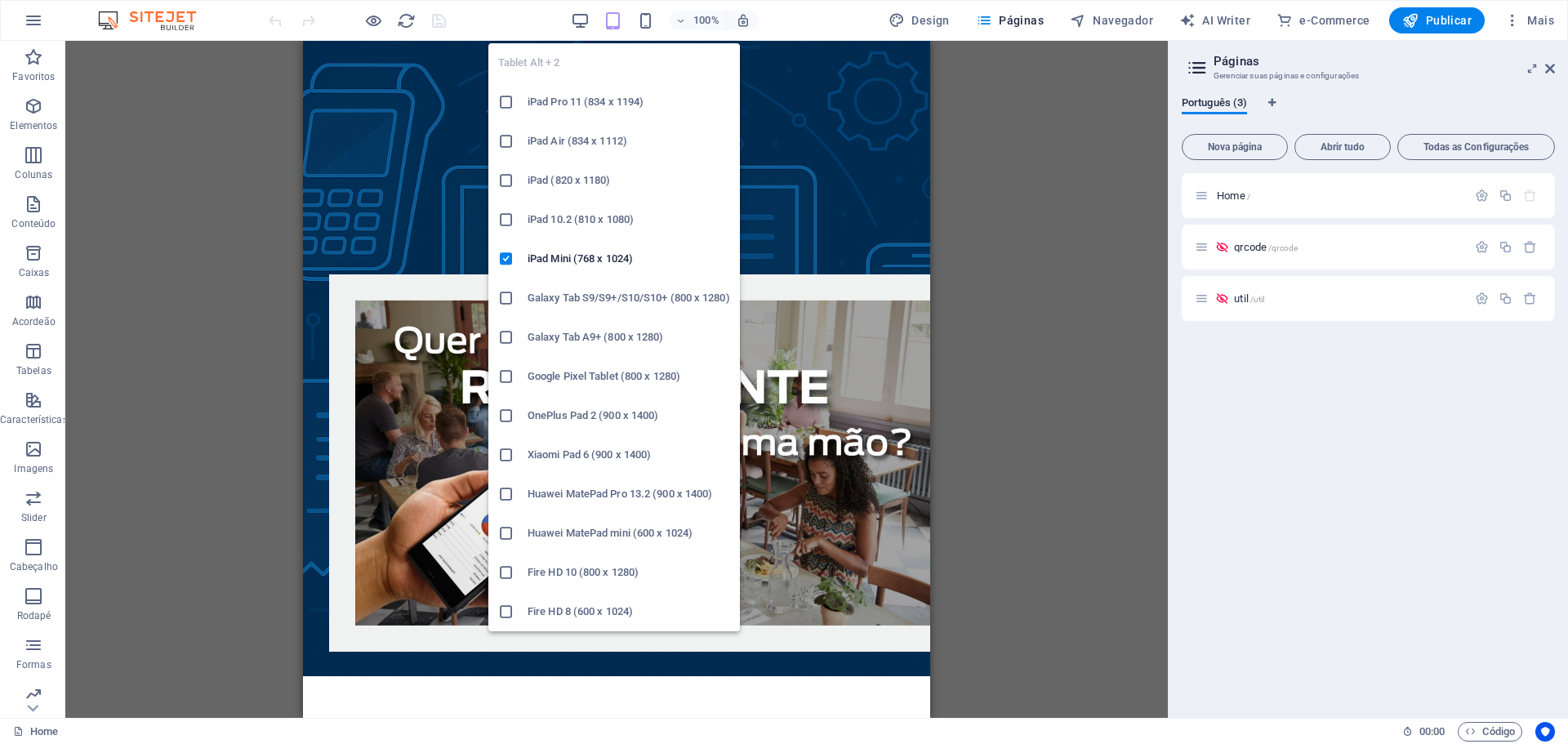
scroll to position [91, 0]
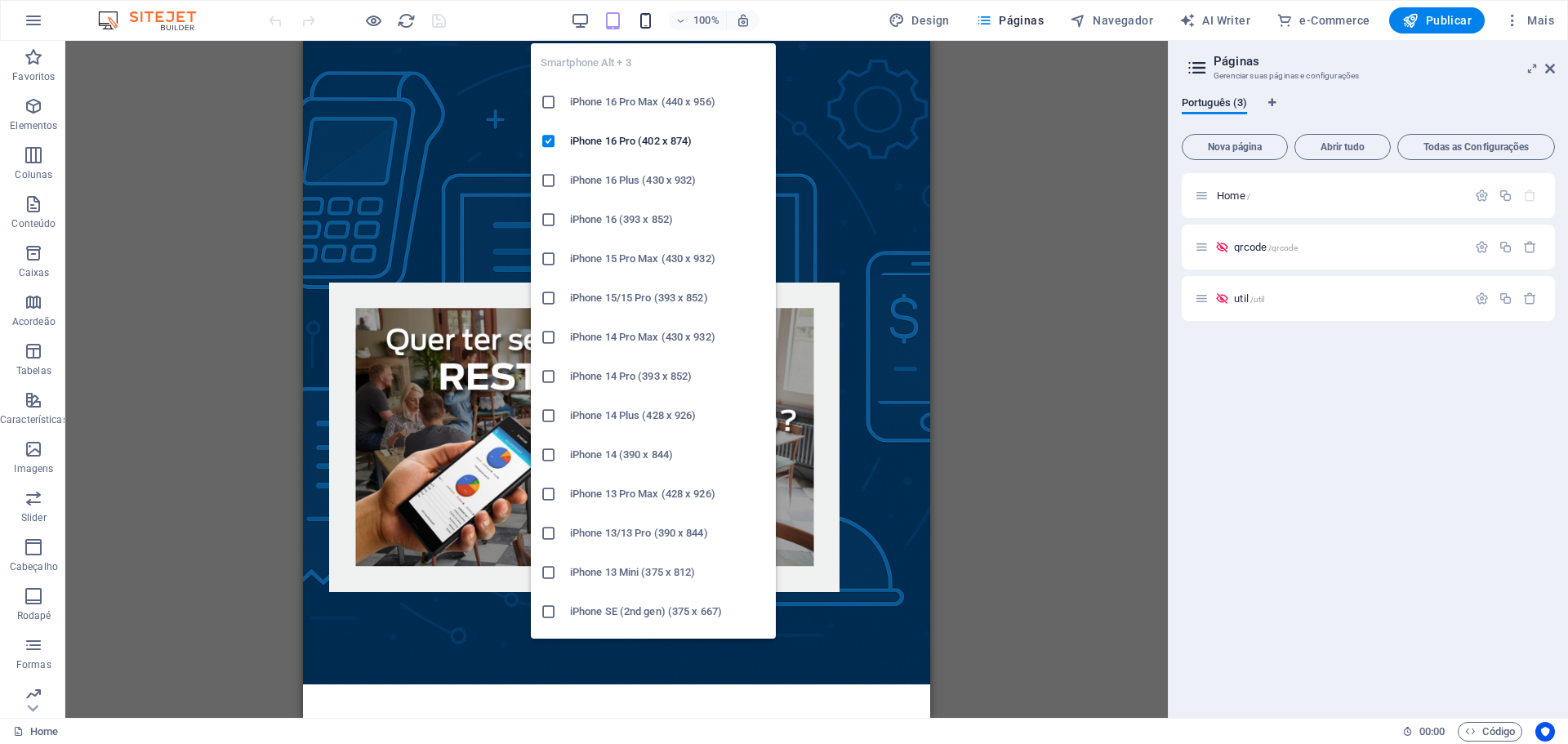
click at [655, 20] on icon "button" at bounding box center [645, 20] width 18 height 18
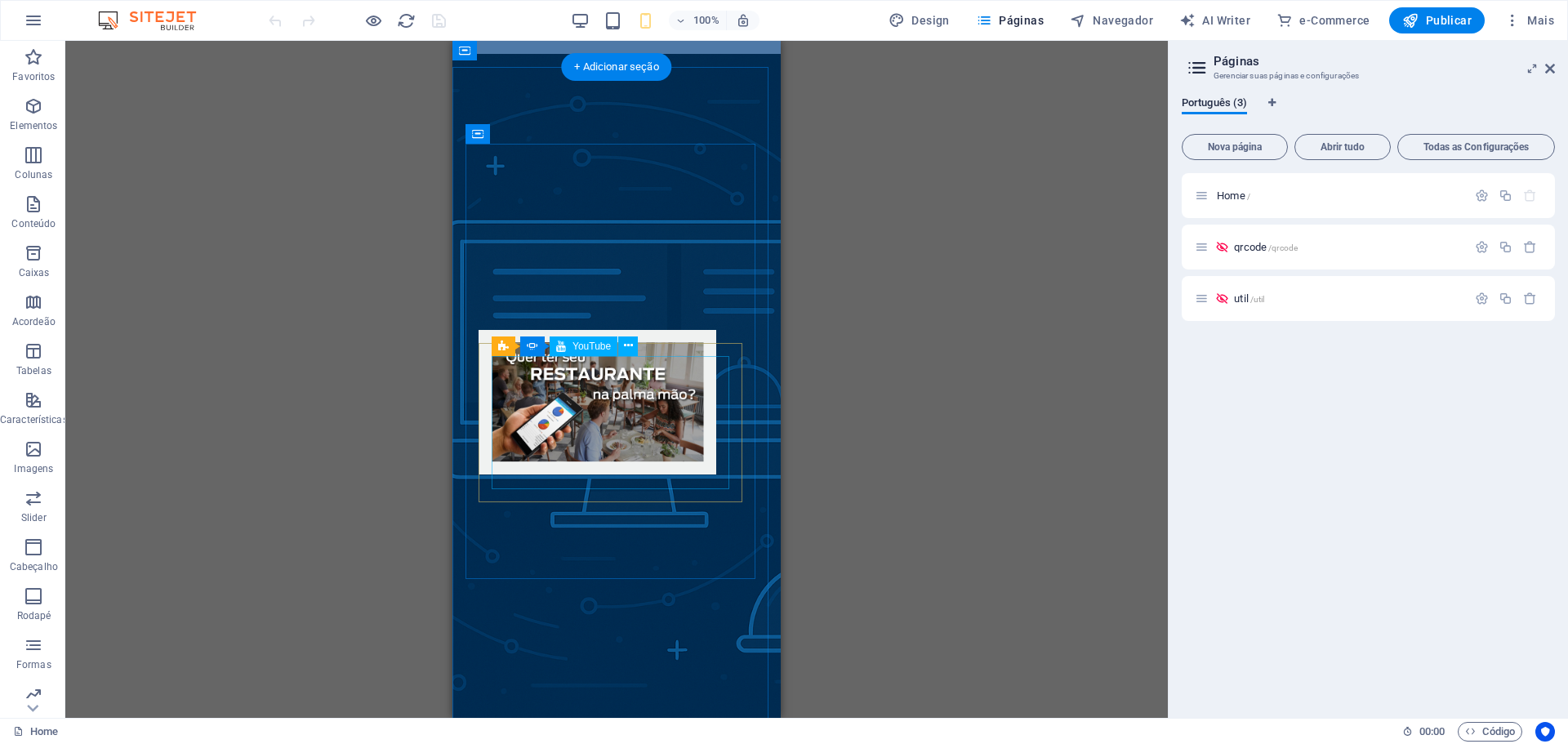
scroll to position [0, 0]
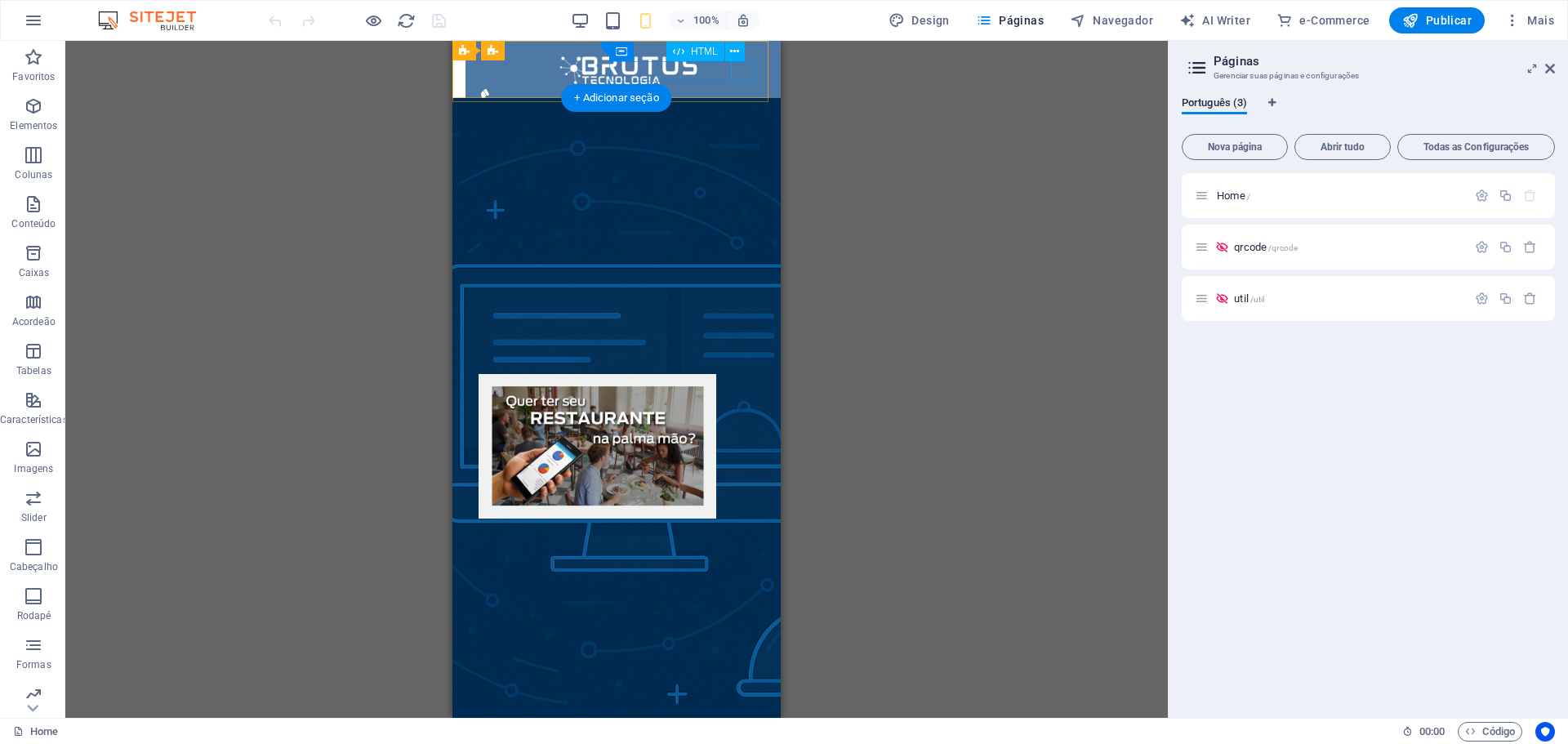
click at [750, 109] on div at bounding box center [629, 119] width 302 height 20
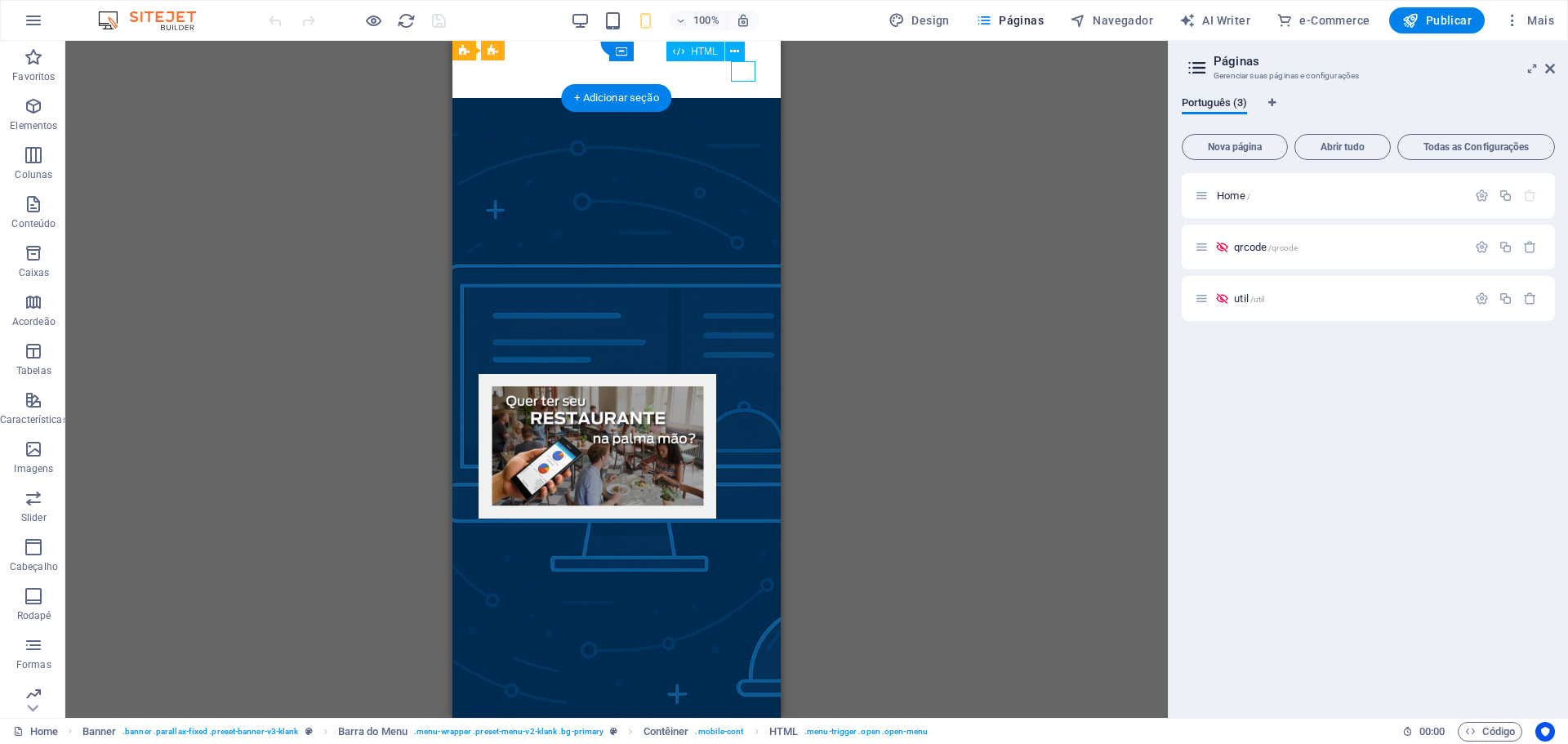
click at [503, 109] on div at bounding box center [491, 119] width 25 height 20
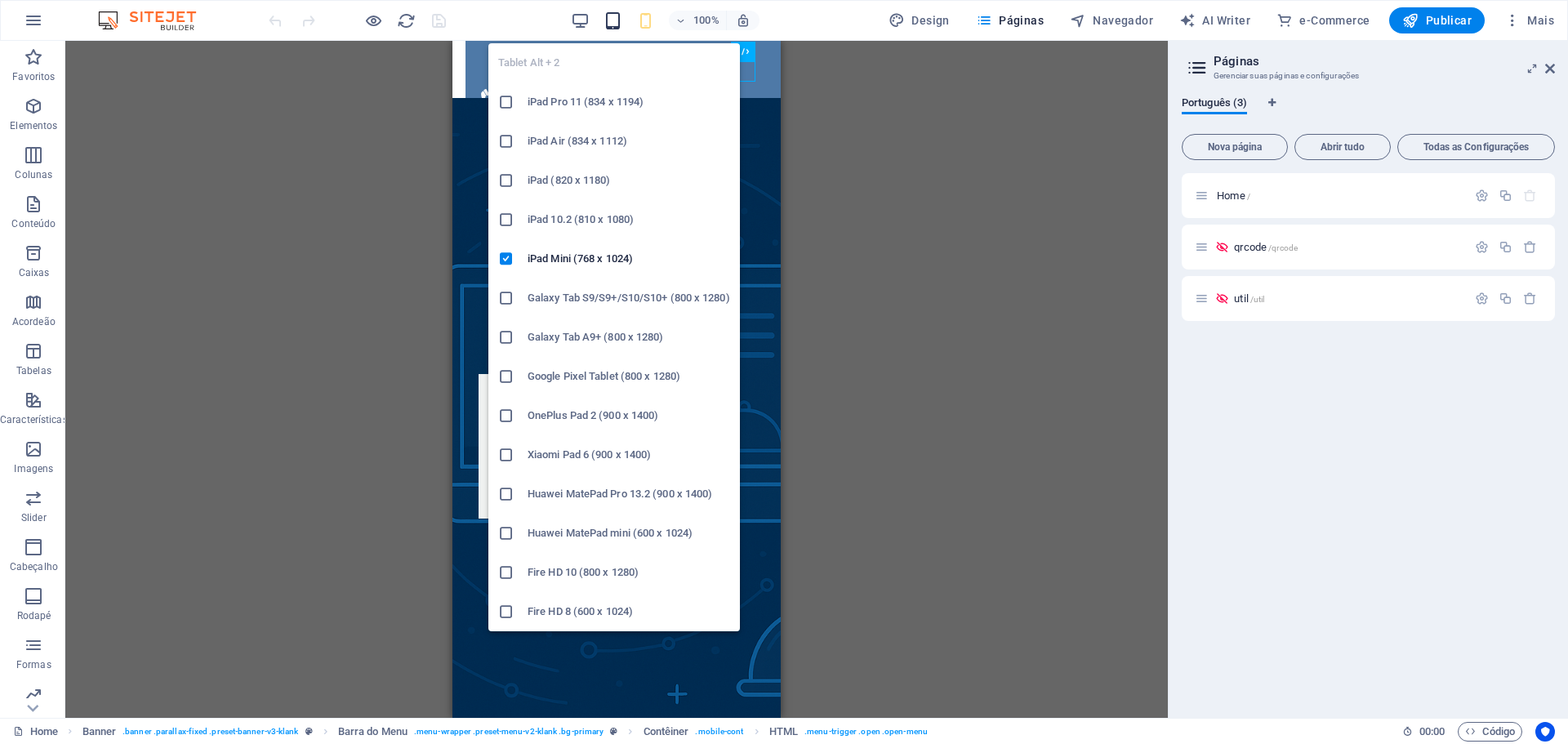
click at [610, 18] on icon "button" at bounding box center [613, 20] width 18 height 18
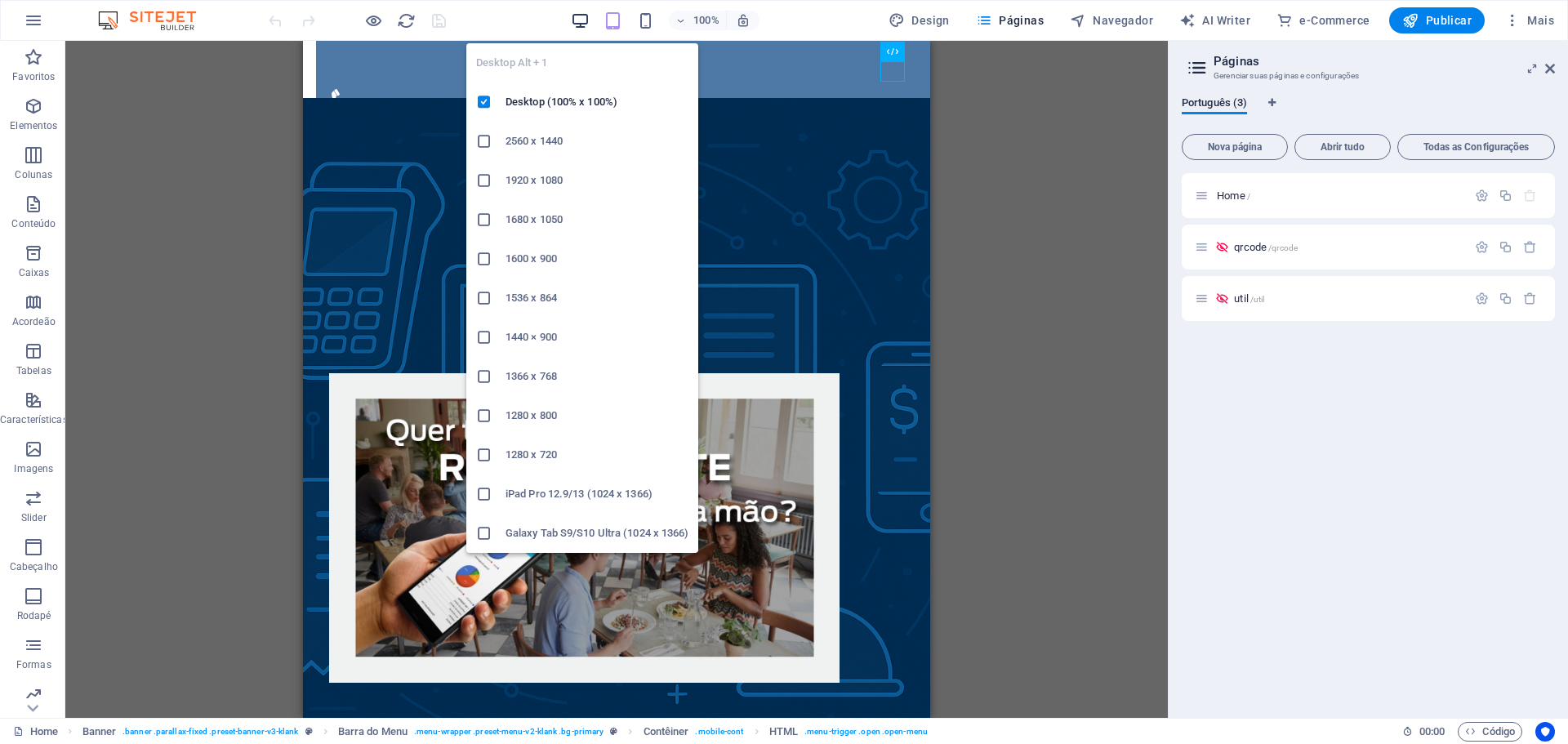
click at [585, 18] on icon "button" at bounding box center [580, 20] width 18 height 18
